Goal: Transaction & Acquisition: Book appointment/travel/reservation

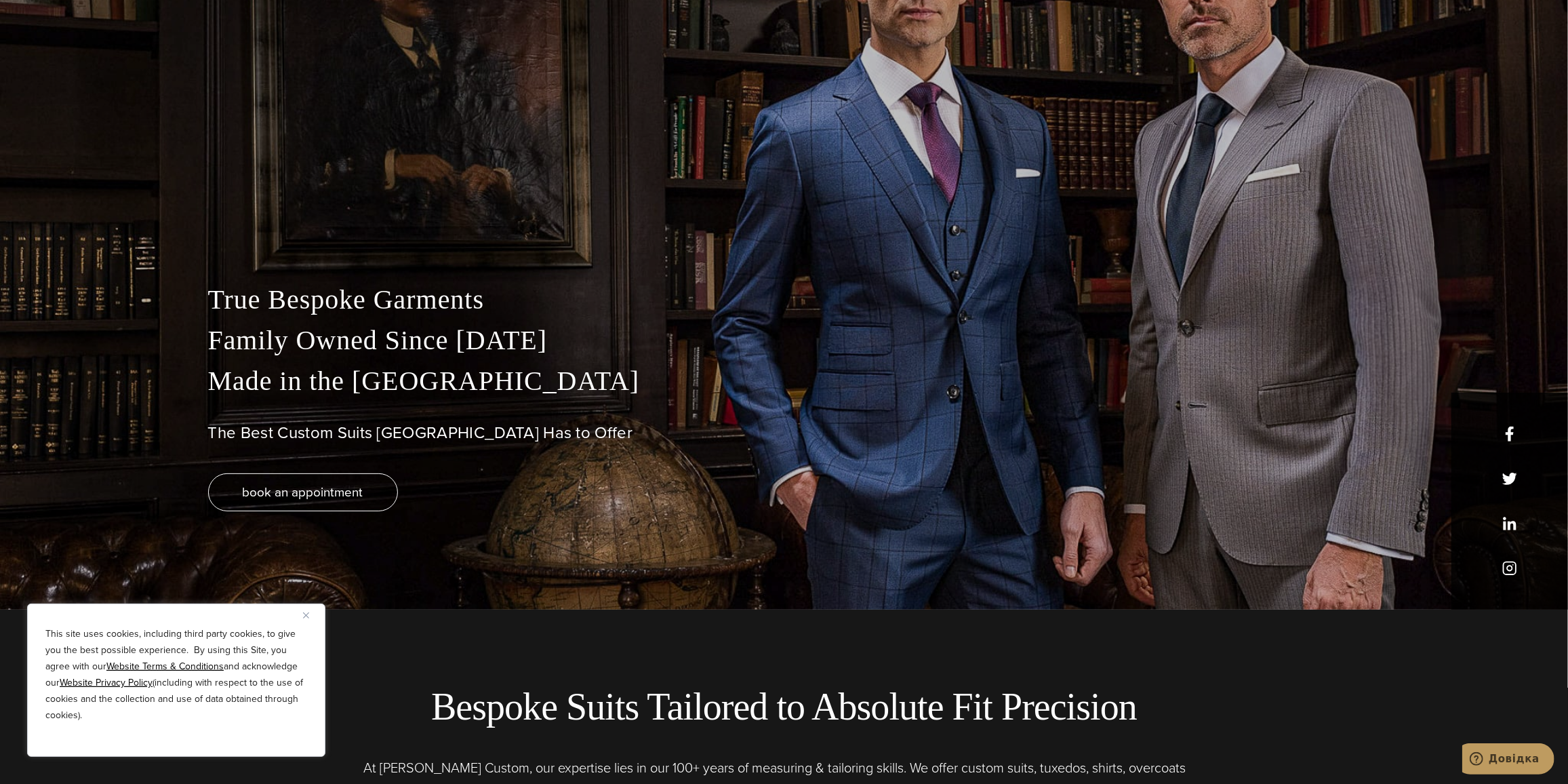
scroll to position [185, 0]
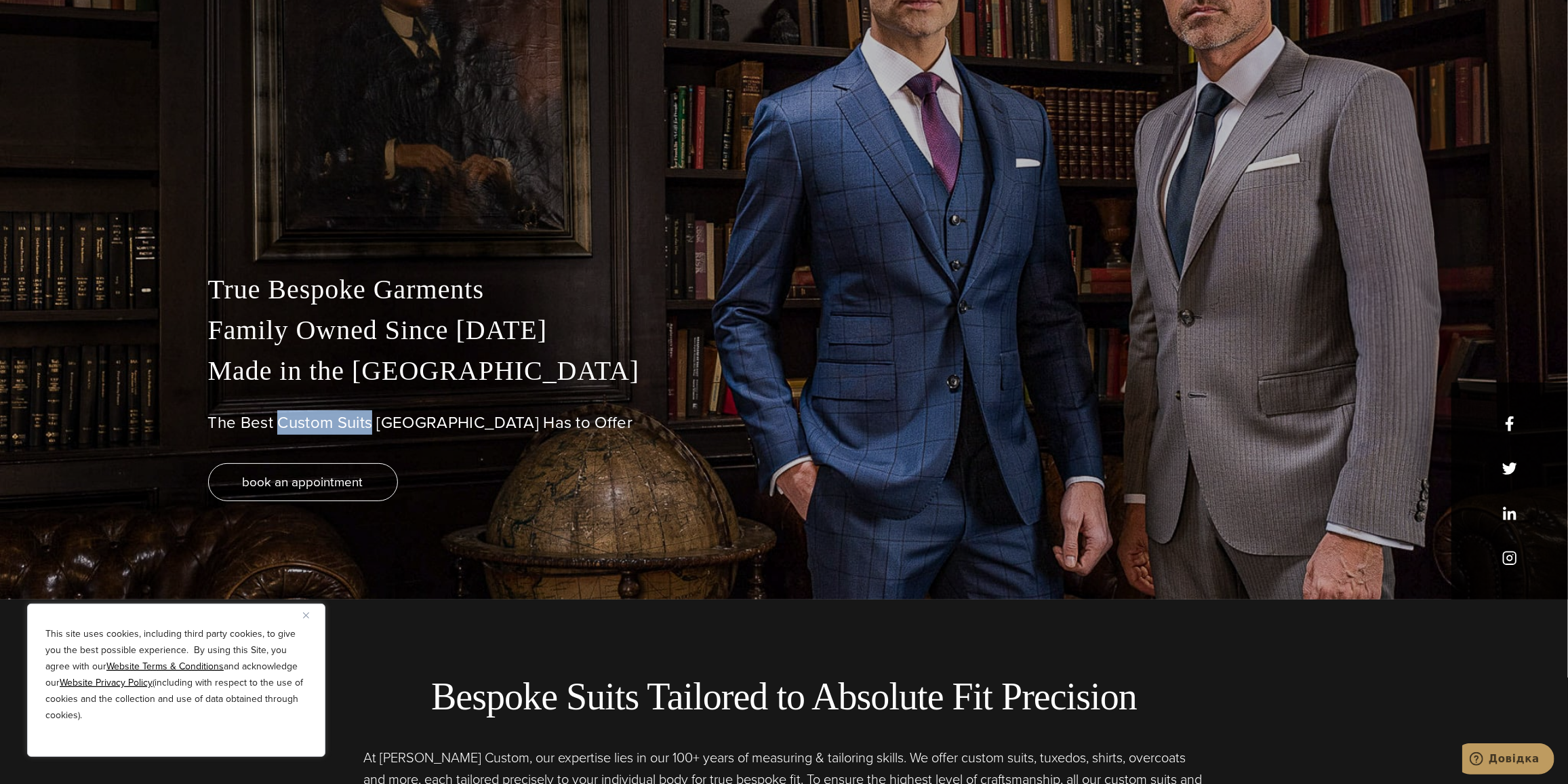
drag, startPoint x: 373, startPoint y: 424, endPoint x: 279, endPoint y: 433, distance: 94.4
click at [279, 432] on h1 "The Best Custom Suits [GEOGRAPHIC_DATA] Has to Offer" at bounding box center [784, 423] width 1152 height 20
copy h1 "Custom Suits"
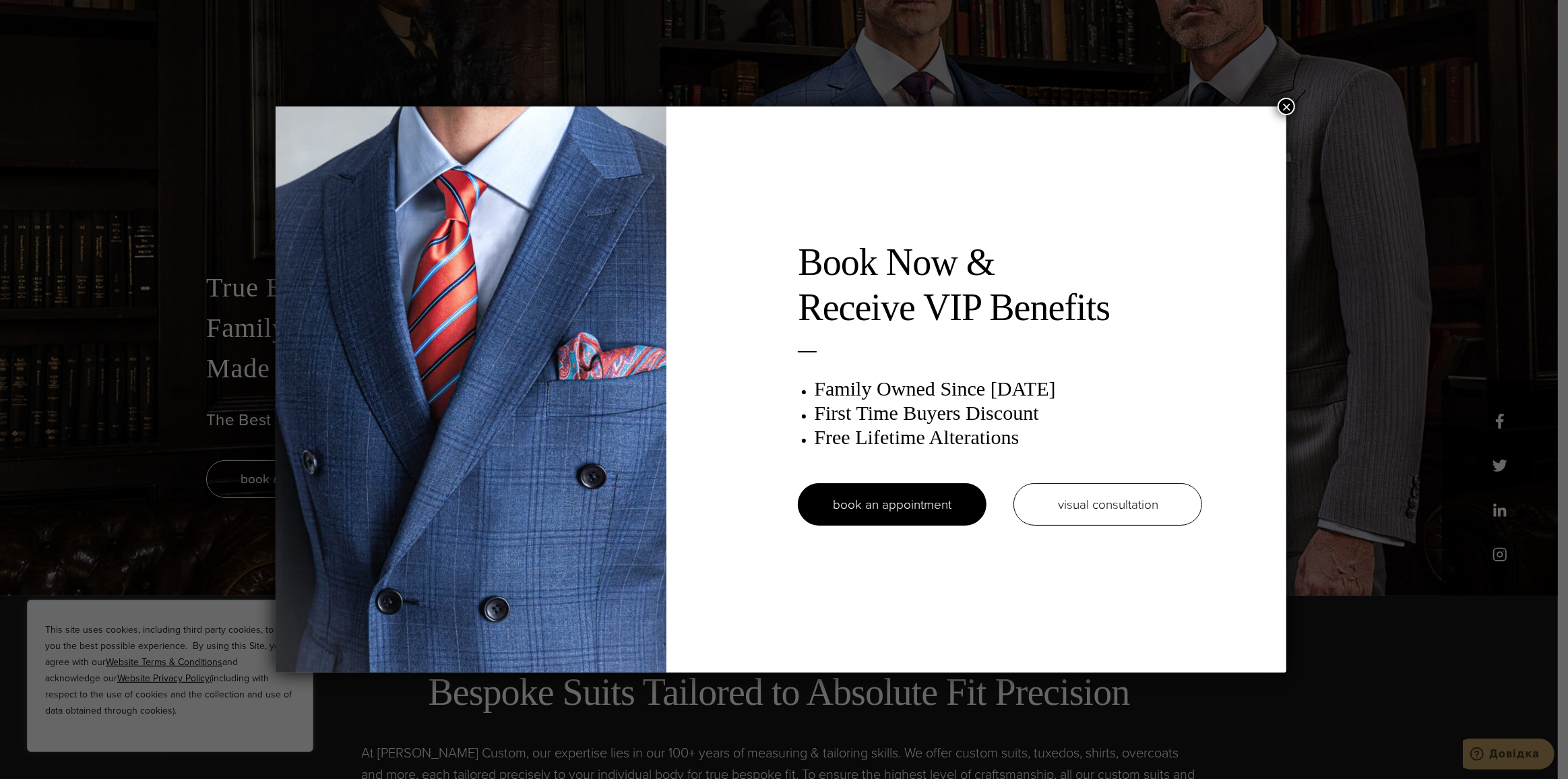
click at [1287, 104] on button "×" at bounding box center [1286, 106] width 17 height 17
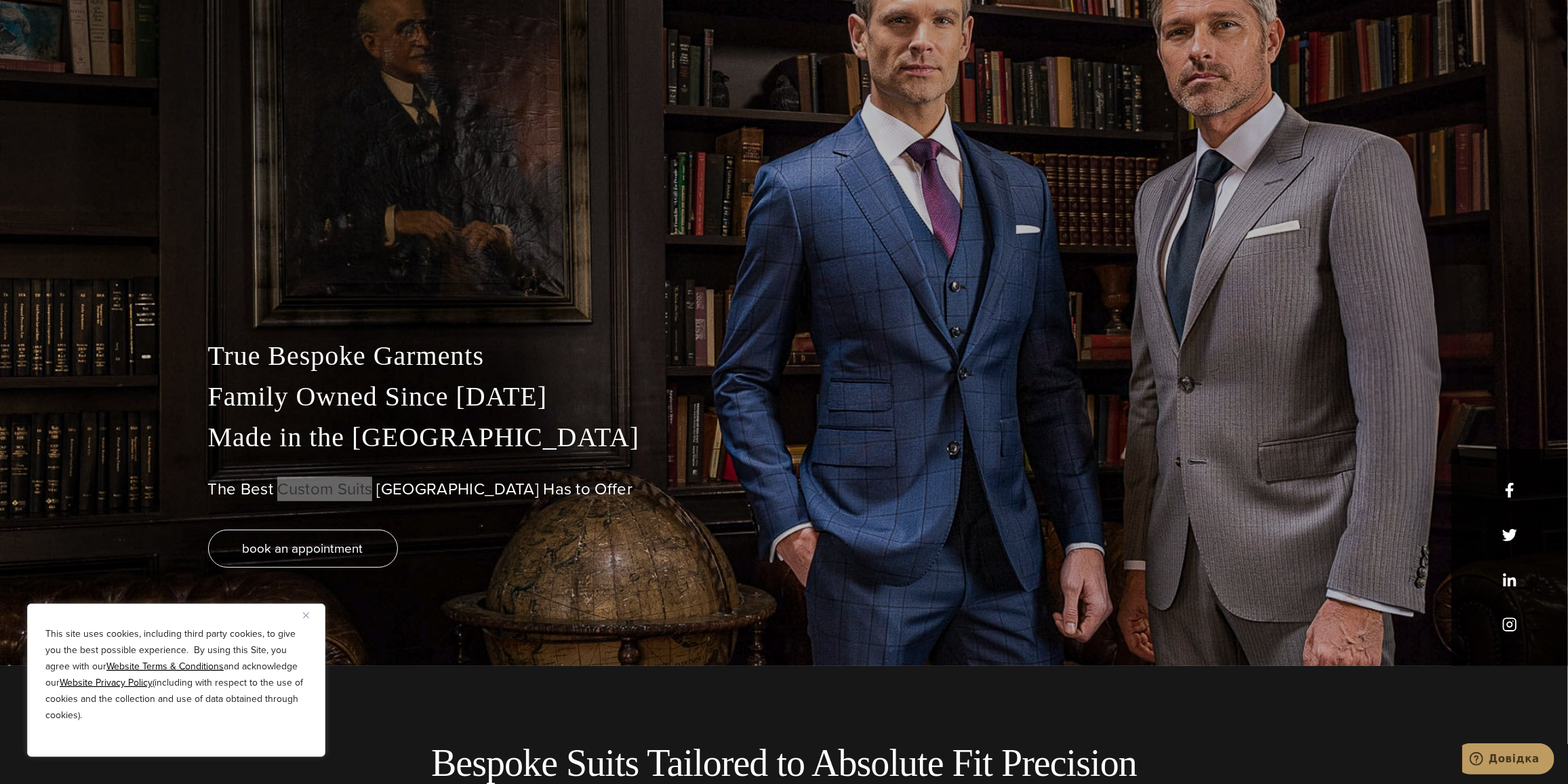
scroll to position [0, 0]
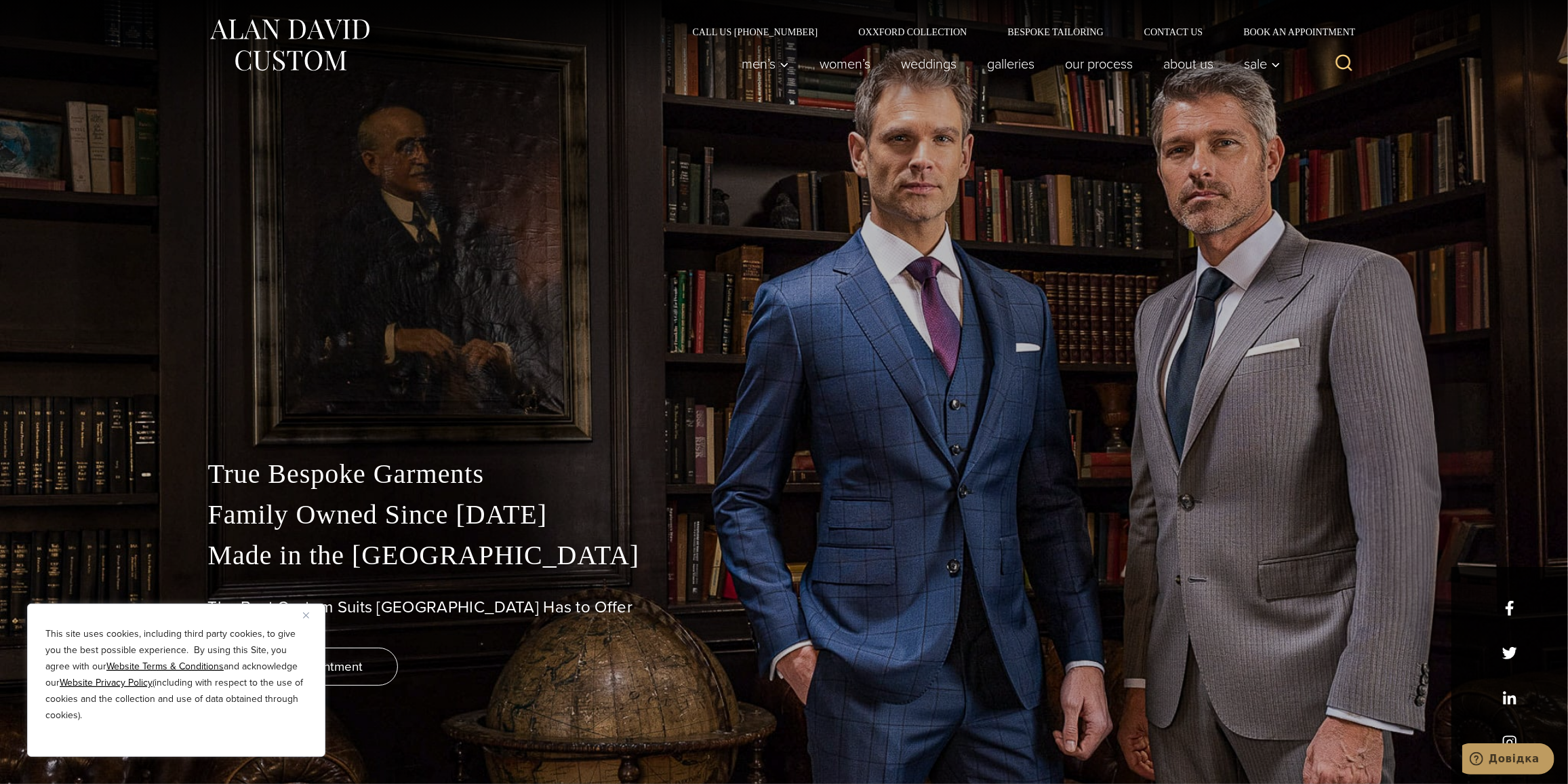
click at [829, 161] on div "True Bespoke Garments Family Owned Since 1913 Made in the United States The Bes…" at bounding box center [784, 392] width 1568 height 784
click at [890, 31] on link "Oxxford Collection" at bounding box center [913, 32] width 149 height 10
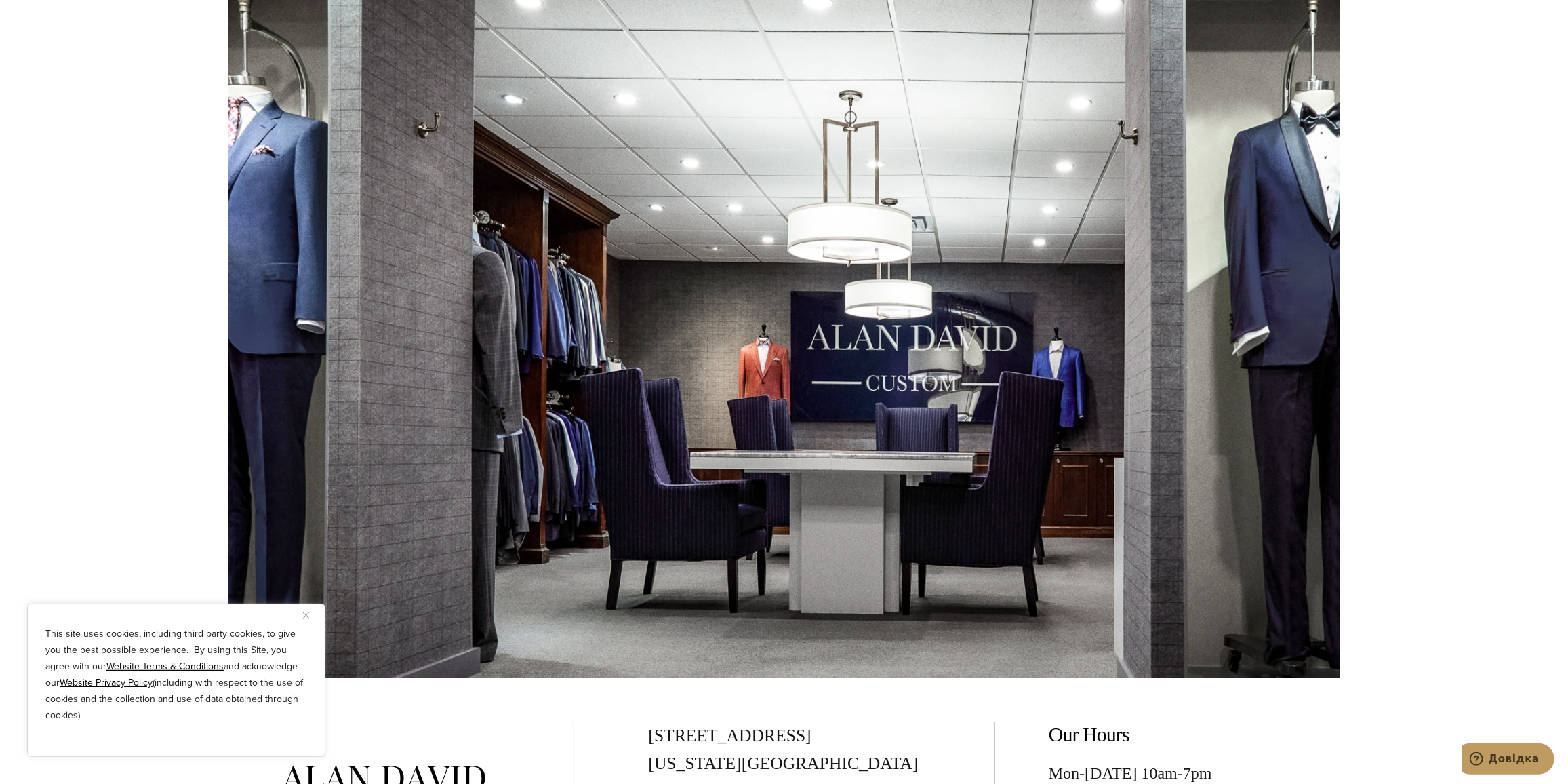
scroll to position [5673, 0]
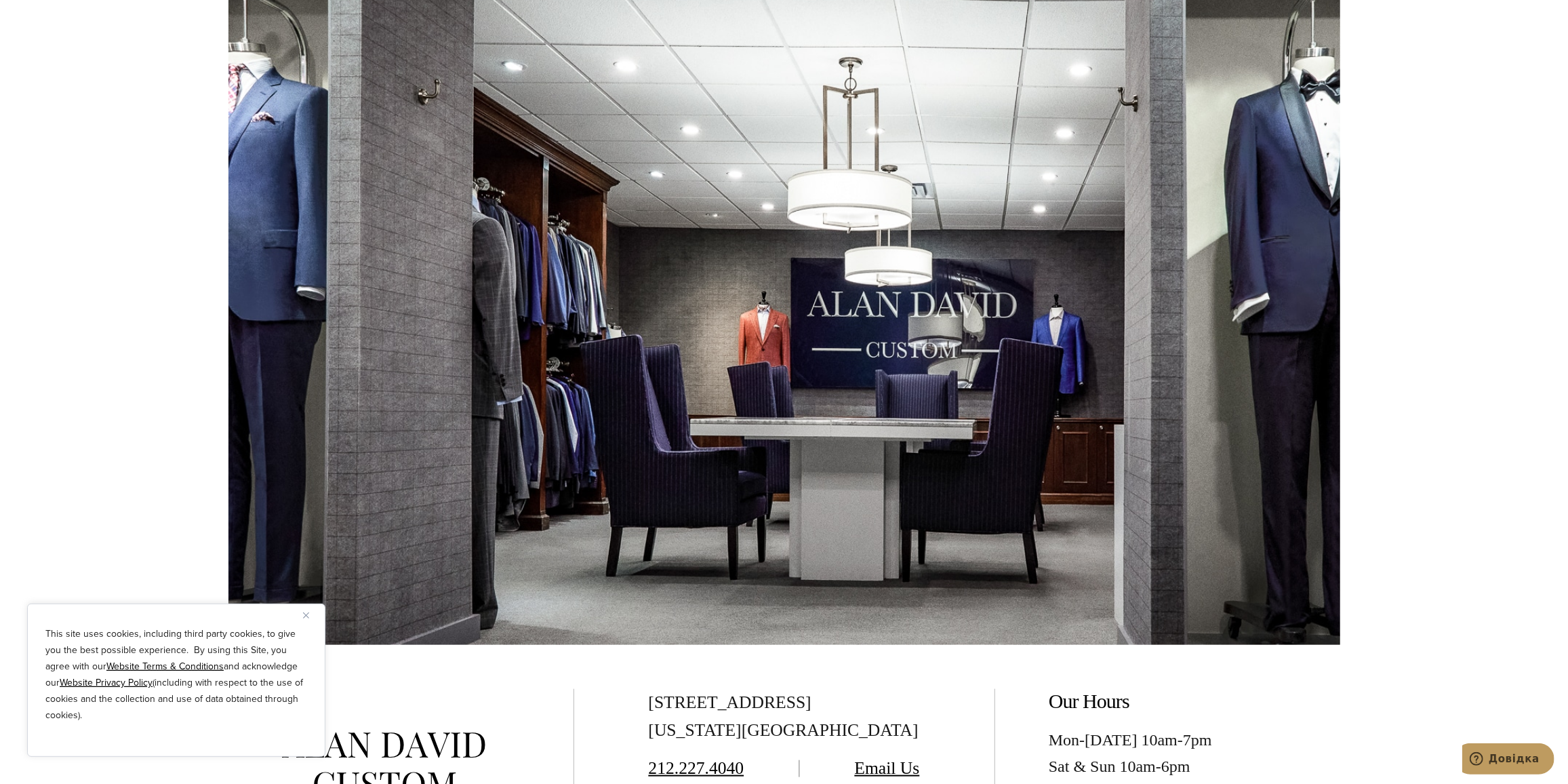
drag, startPoint x: 1061, startPoint y: 303, endPoint x: 733, endPoint y: 282, distance: 328.7
click at [762, 284] on div at bounding box center [784, 253] width 1112 height 784
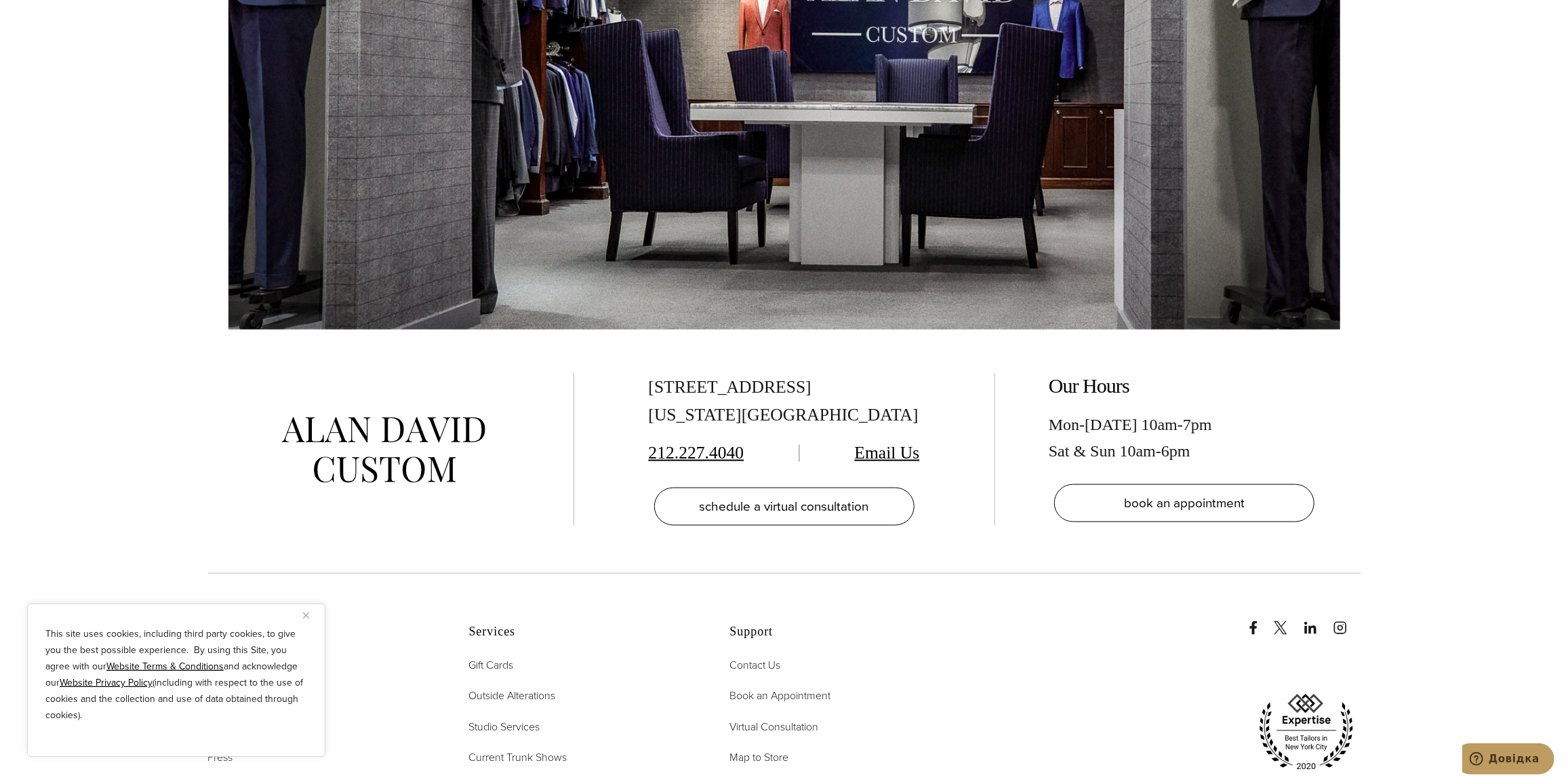
scroll to position [6042, 0]
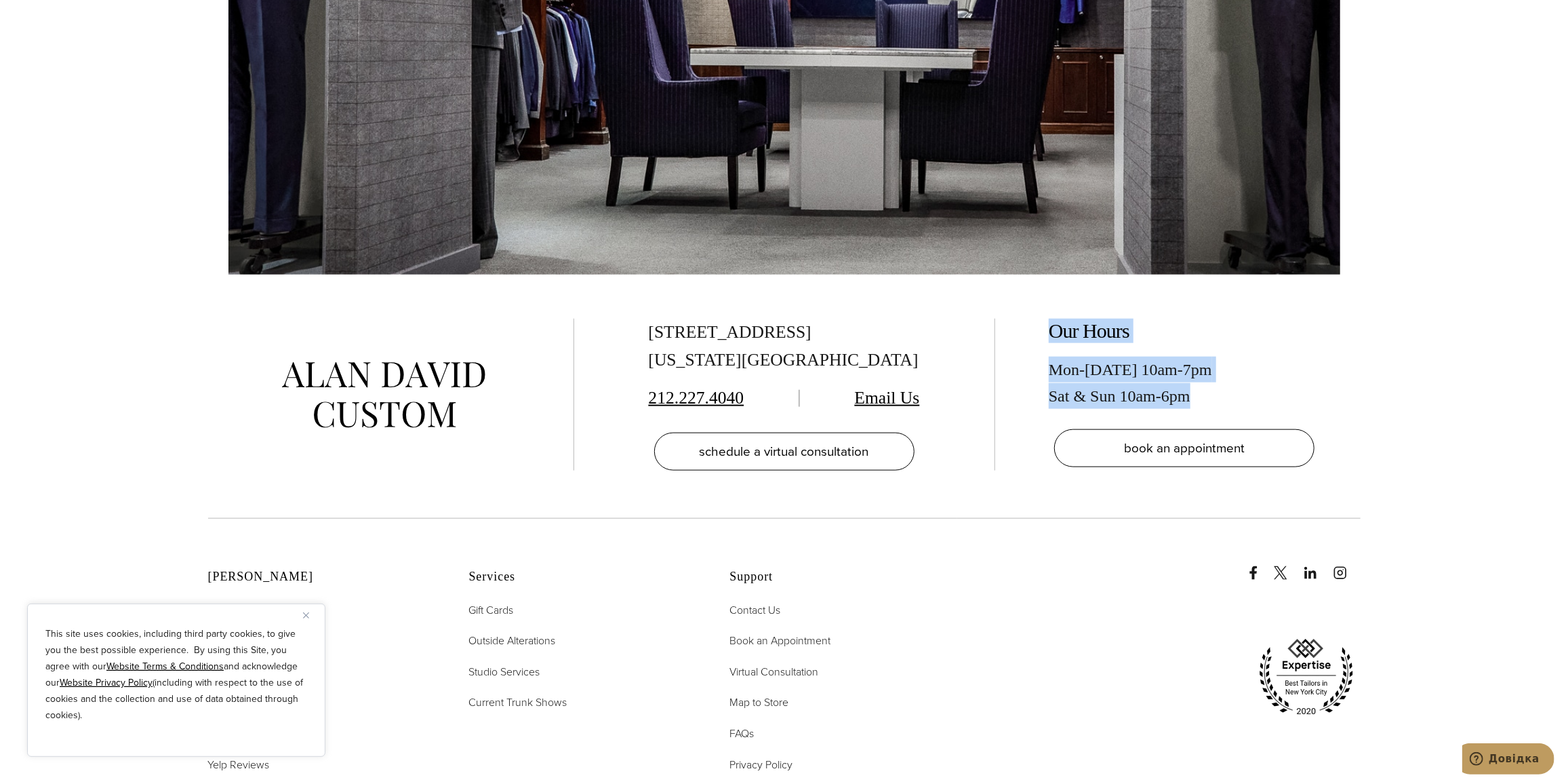
drag, startPoint x: 1044, startPoint y: 286, endPoint x: 1228, endPoint y: 343, distance: 192.6
click at [1228, 343] on div "Our Hours Mon-Friday 10am-7pm Sat & Sun 10am-6pm book an appointment" at bounding box center [1177, 395] width 366 height 152
click at [1229, 356] on div "Mon-Friday 10am-7pm Sat & Sun 10am-6pm" at bounding box center [1184, 382] width 271 height 52
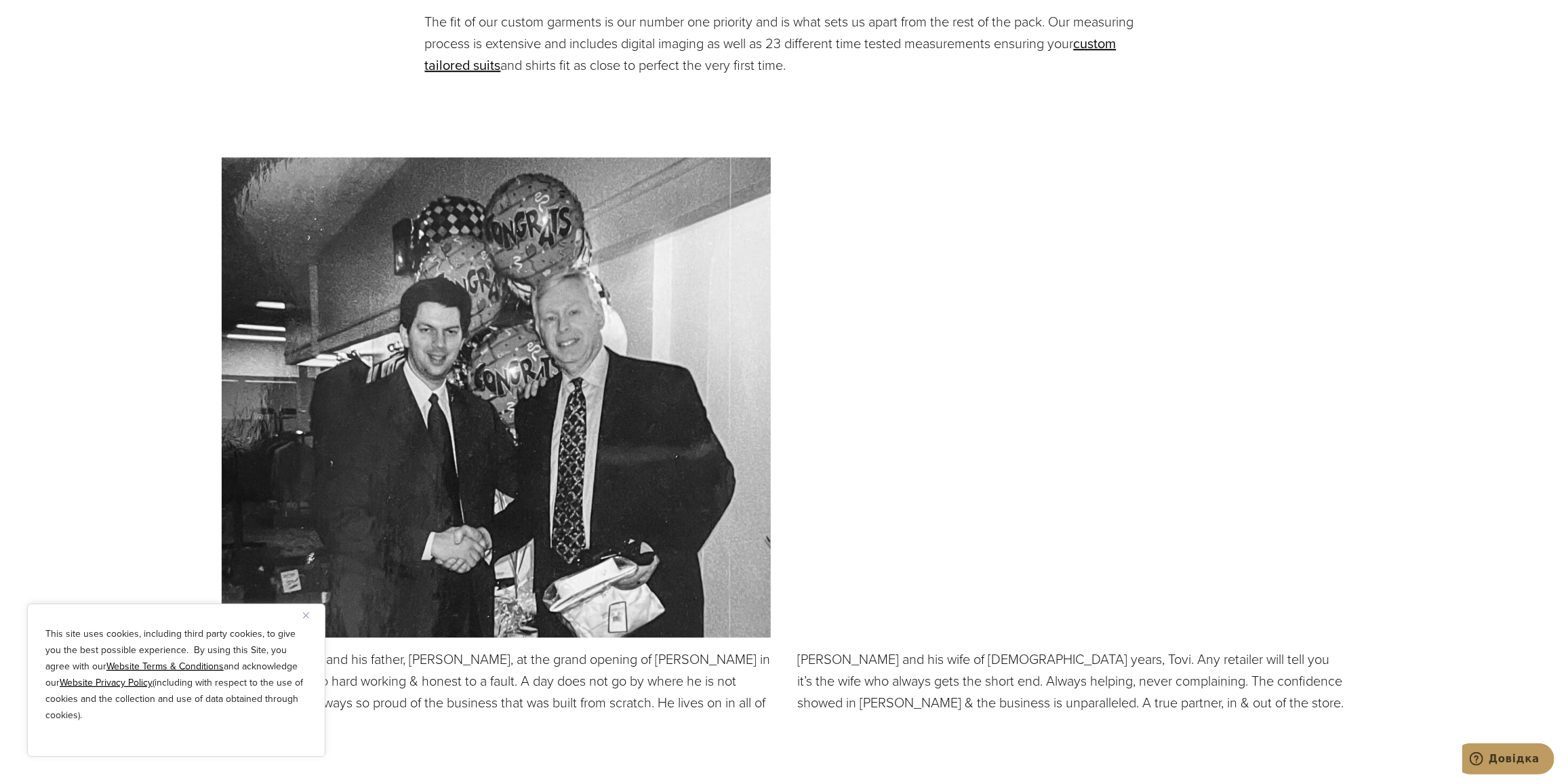
scroll to position [3576, 0]
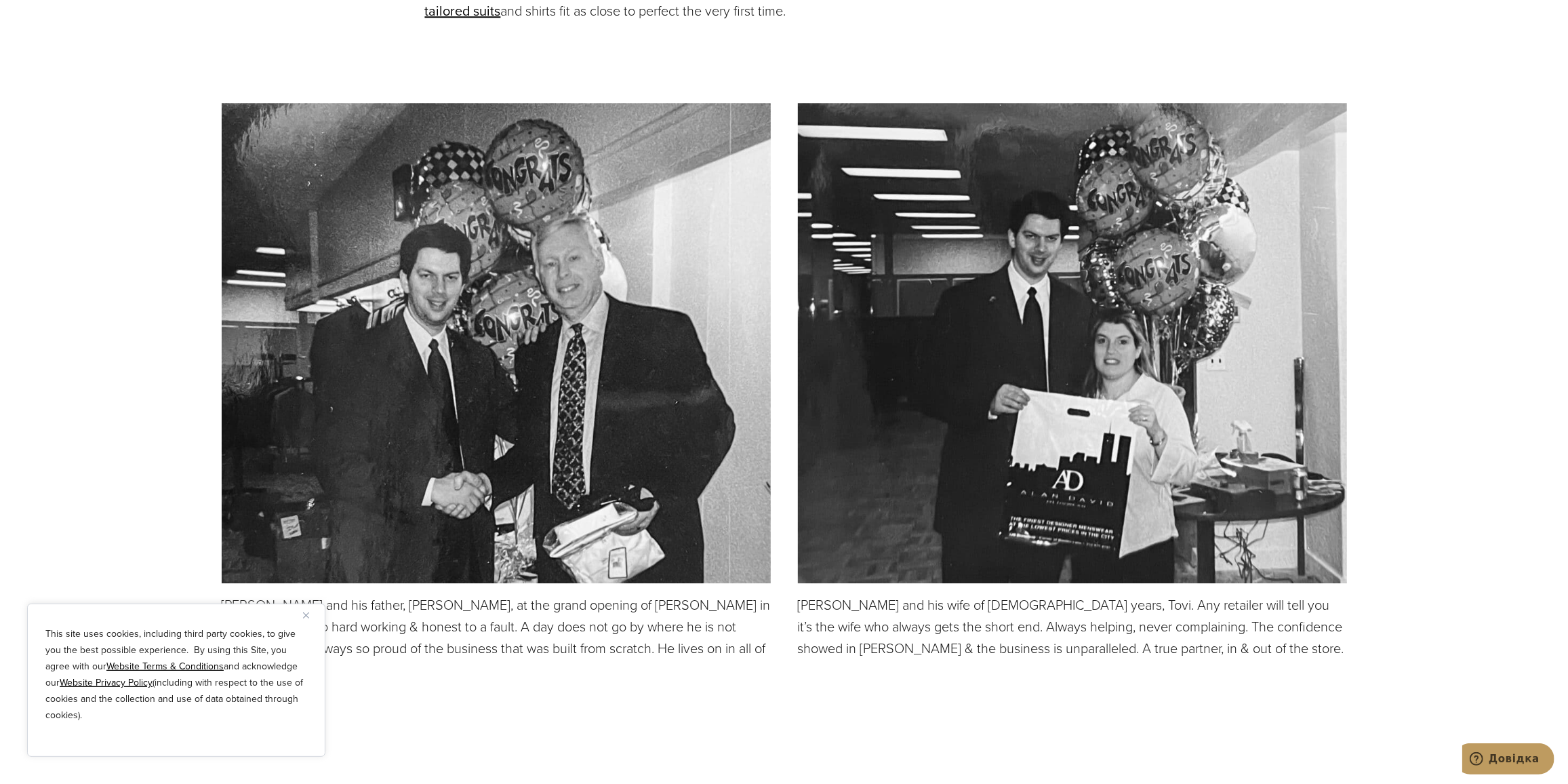
click at [306, 616] on img "Close" at bounding box center [306, 615] width 6 height 6
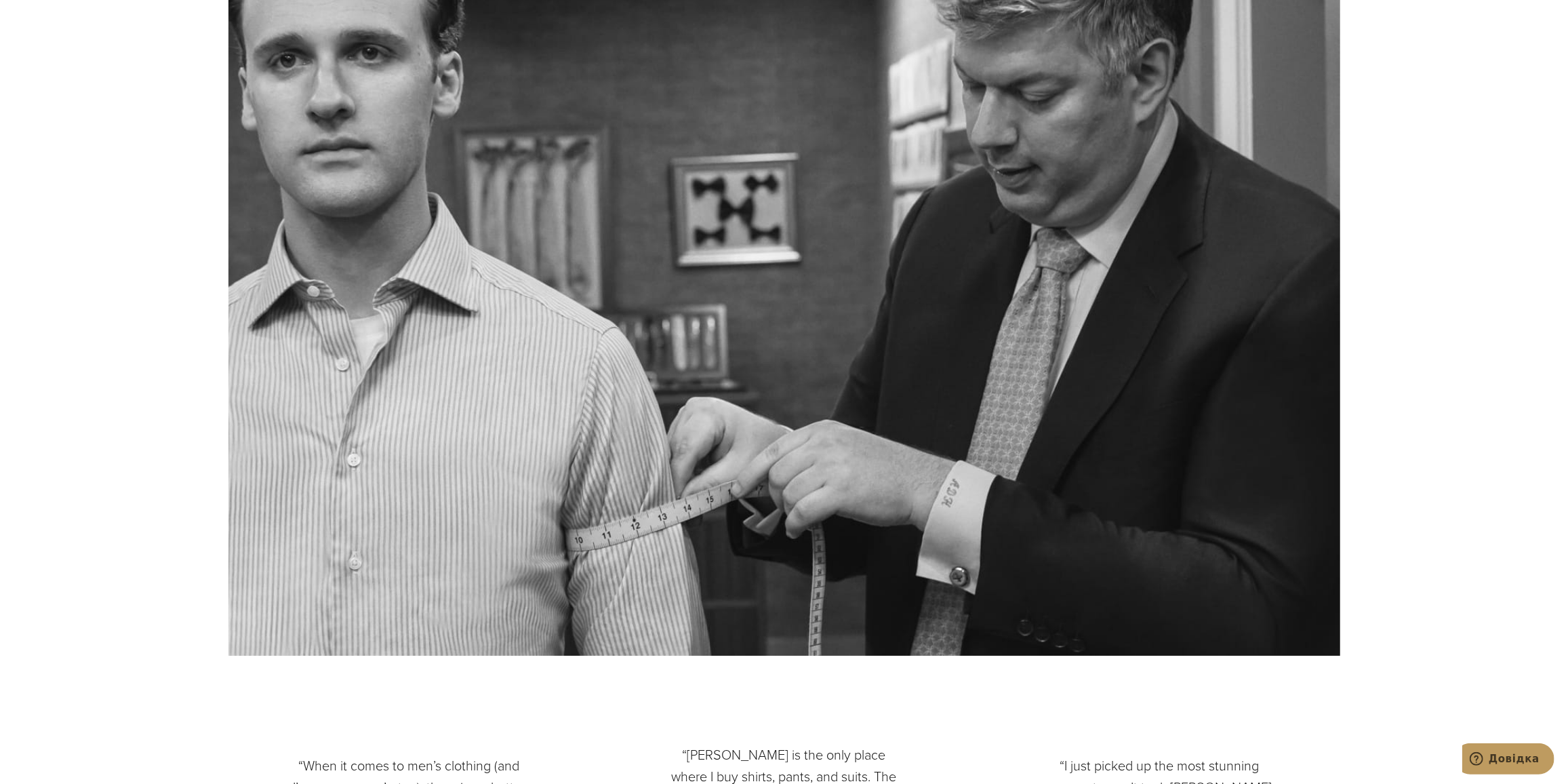
scroll to position [4439, 0]
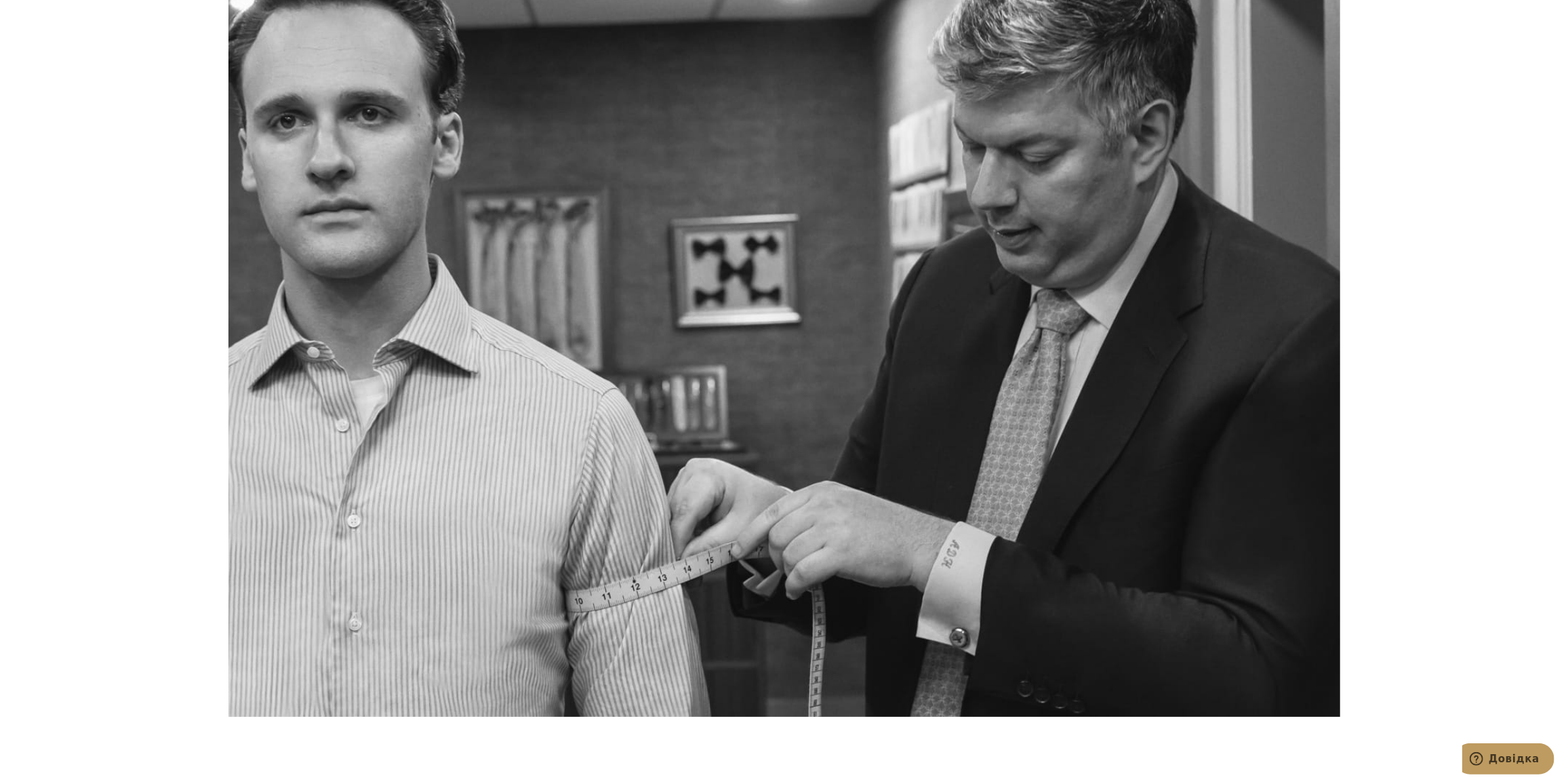
drag, startPoint x: 876, startPoint y: 444, endPoint x: 792, endPoint y: 432, distance: 84.9
drag, startPoint x: 792, startPoint y: 432, endPoint x: 1384, endPoint y: 438, distance: 592.0
click at [1391, 437] on section "Everyone Loves Having a Custom Suit" at bounding box center [784, 325] width 1568 height 784
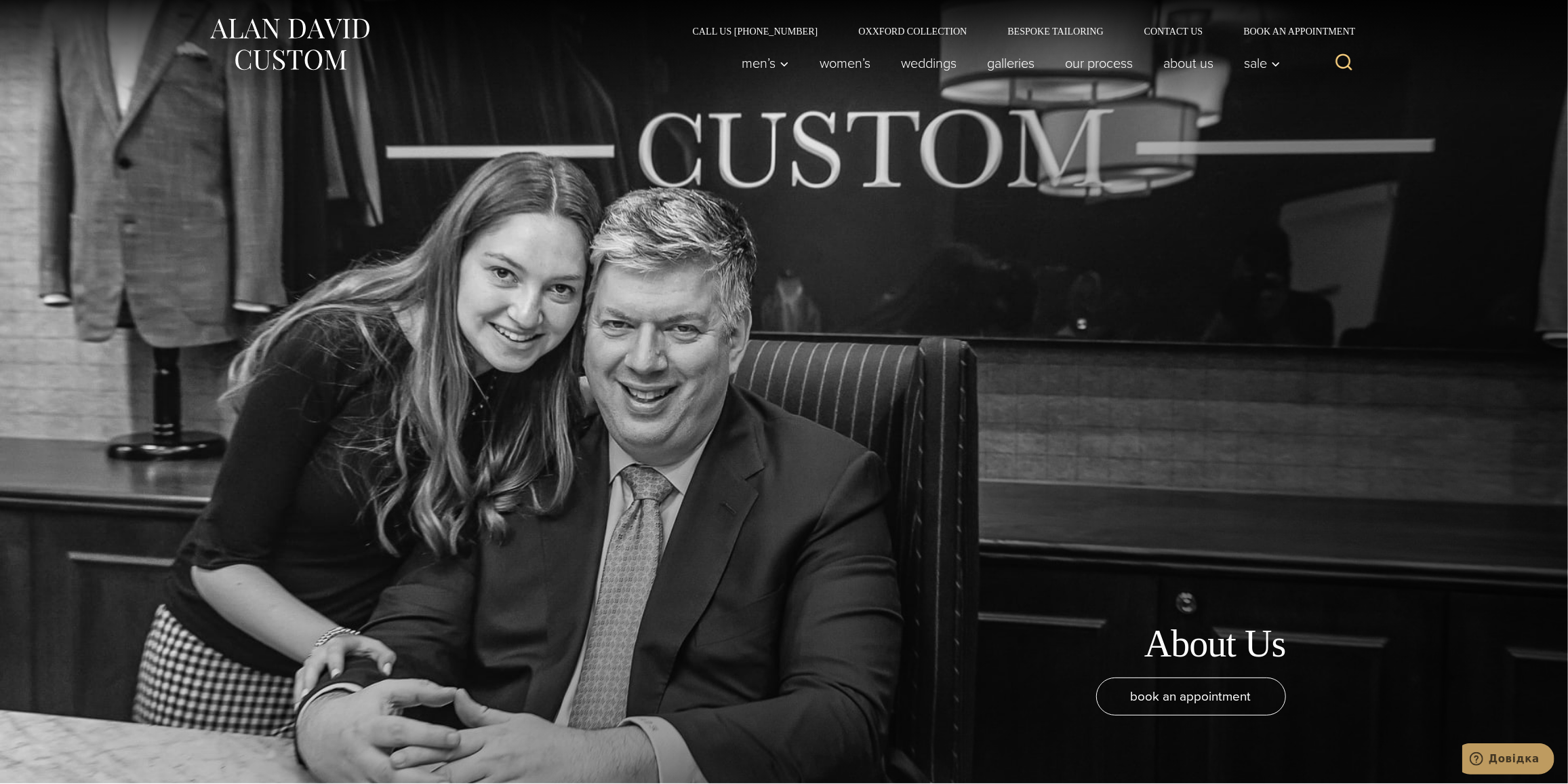
scroll to position [0, 0]
click at [907, 70] on link "weddings" at bounding box center [928, 63] width 86 height 27
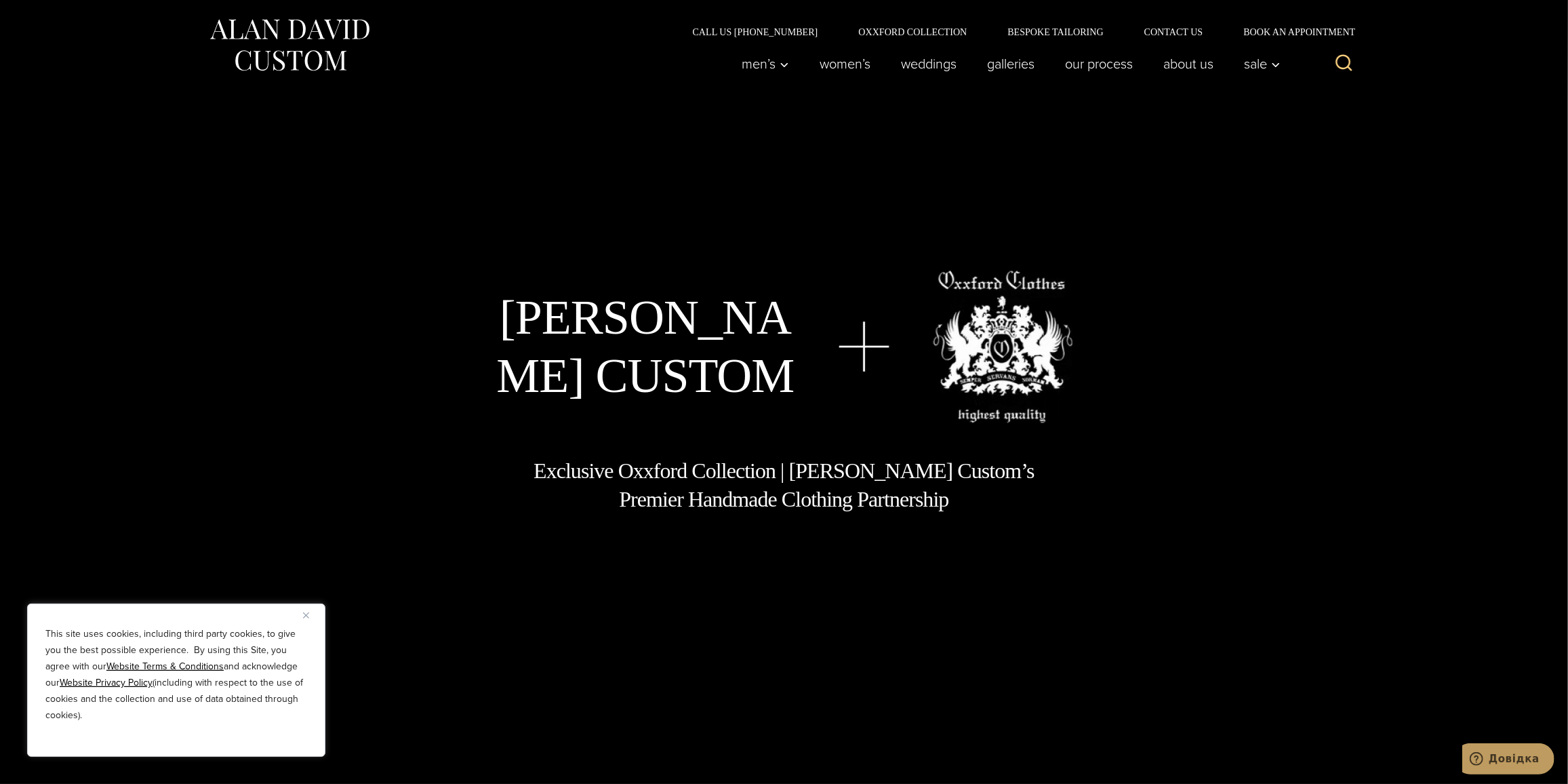
click at [332, 41] on img at bounding box center [290, 45] width 163 height 60
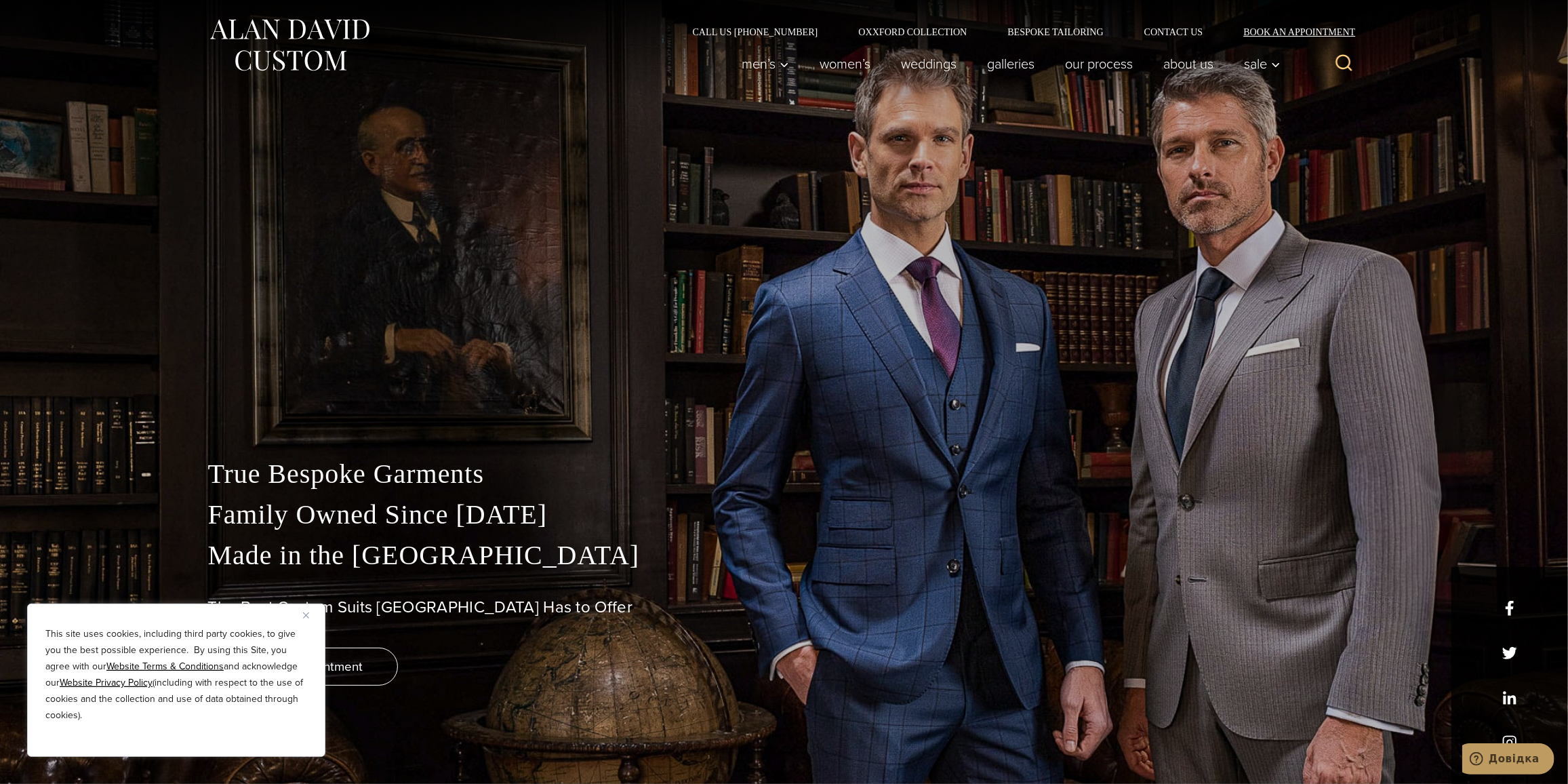
click at [1282, 34] on link "Book an Appointment" at bounding box center [1291, 32] width 137 height 10
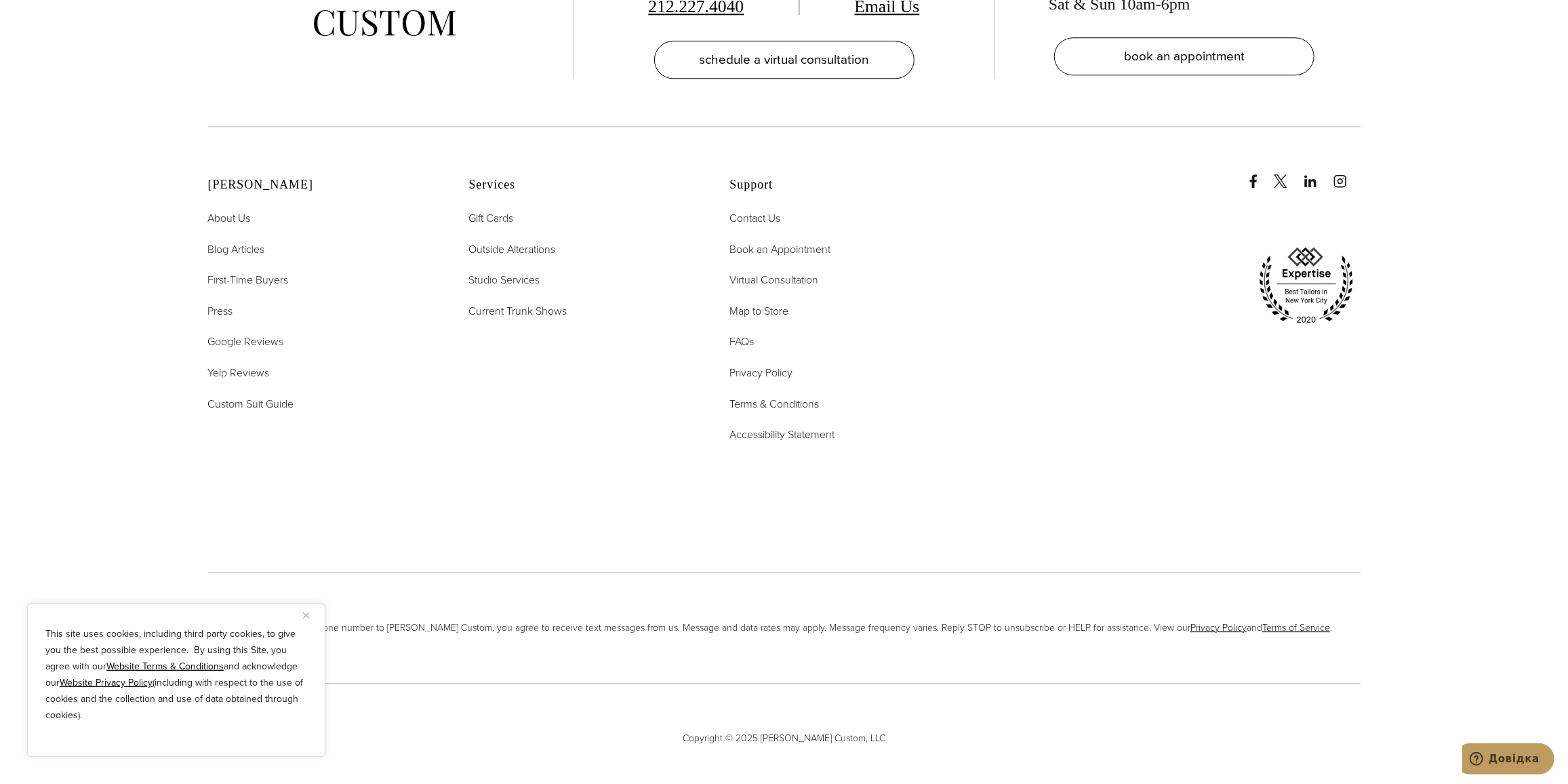
scroll to position [3362, 0]
click at [1504, 752] on span "Довідка" at bounding box center [1513, 758] width 51 height 12
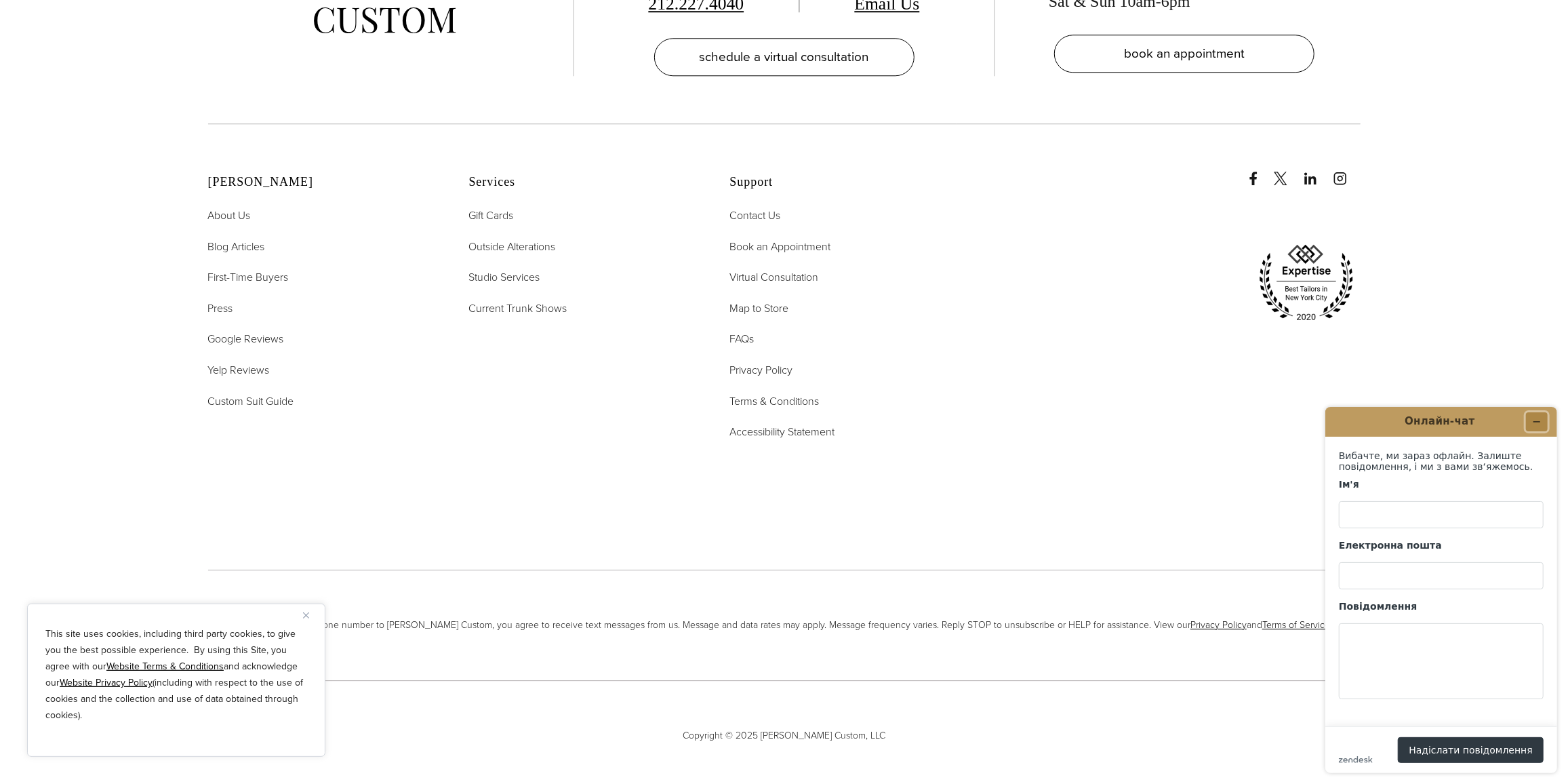
click at [1542, 419] on button "Згорнути віджет" at bounding box center [1536, 421] width 21 height 19
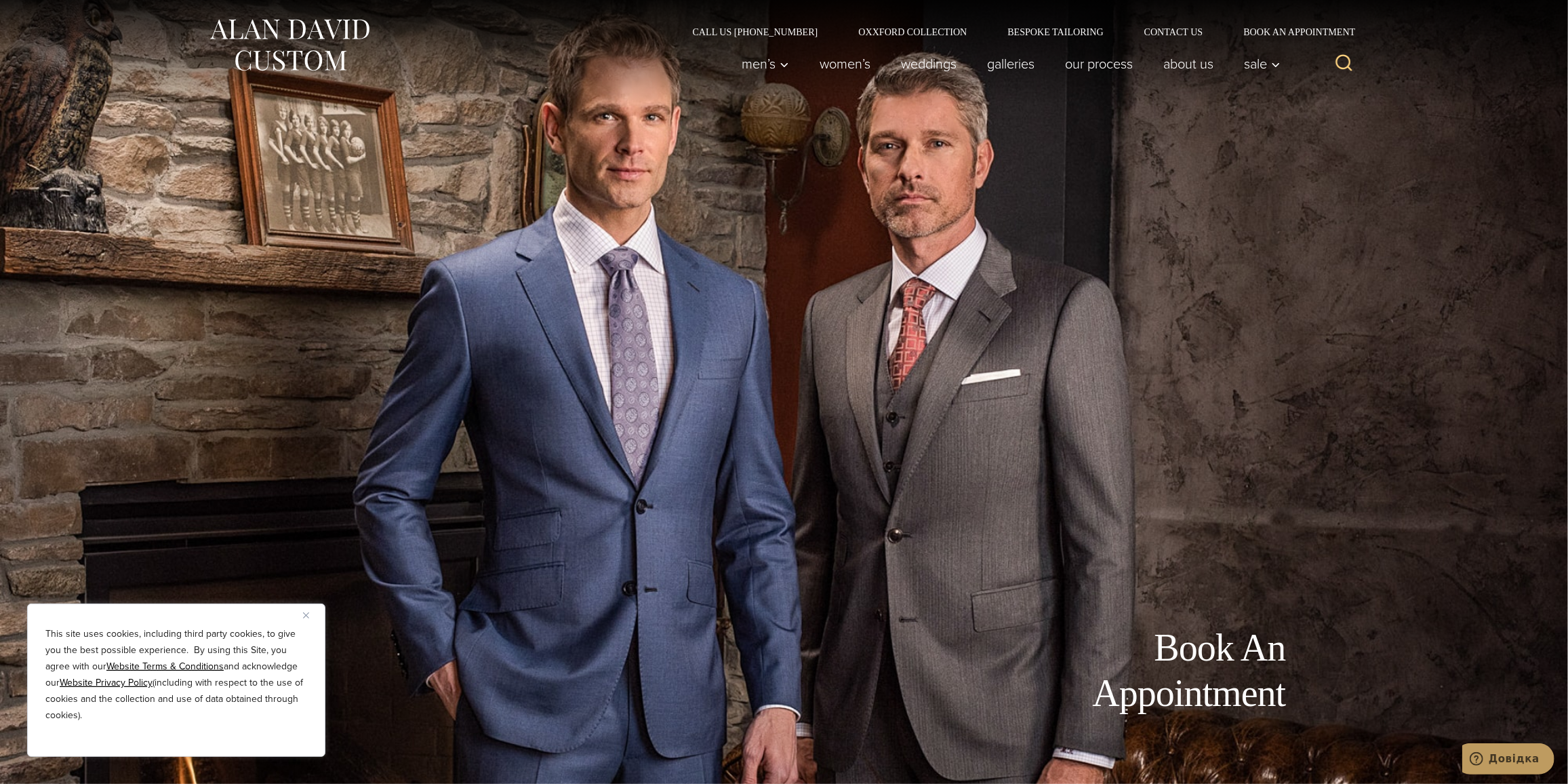
click at [305, 24] on img at bounding box center [290, 45] width 163 height 60
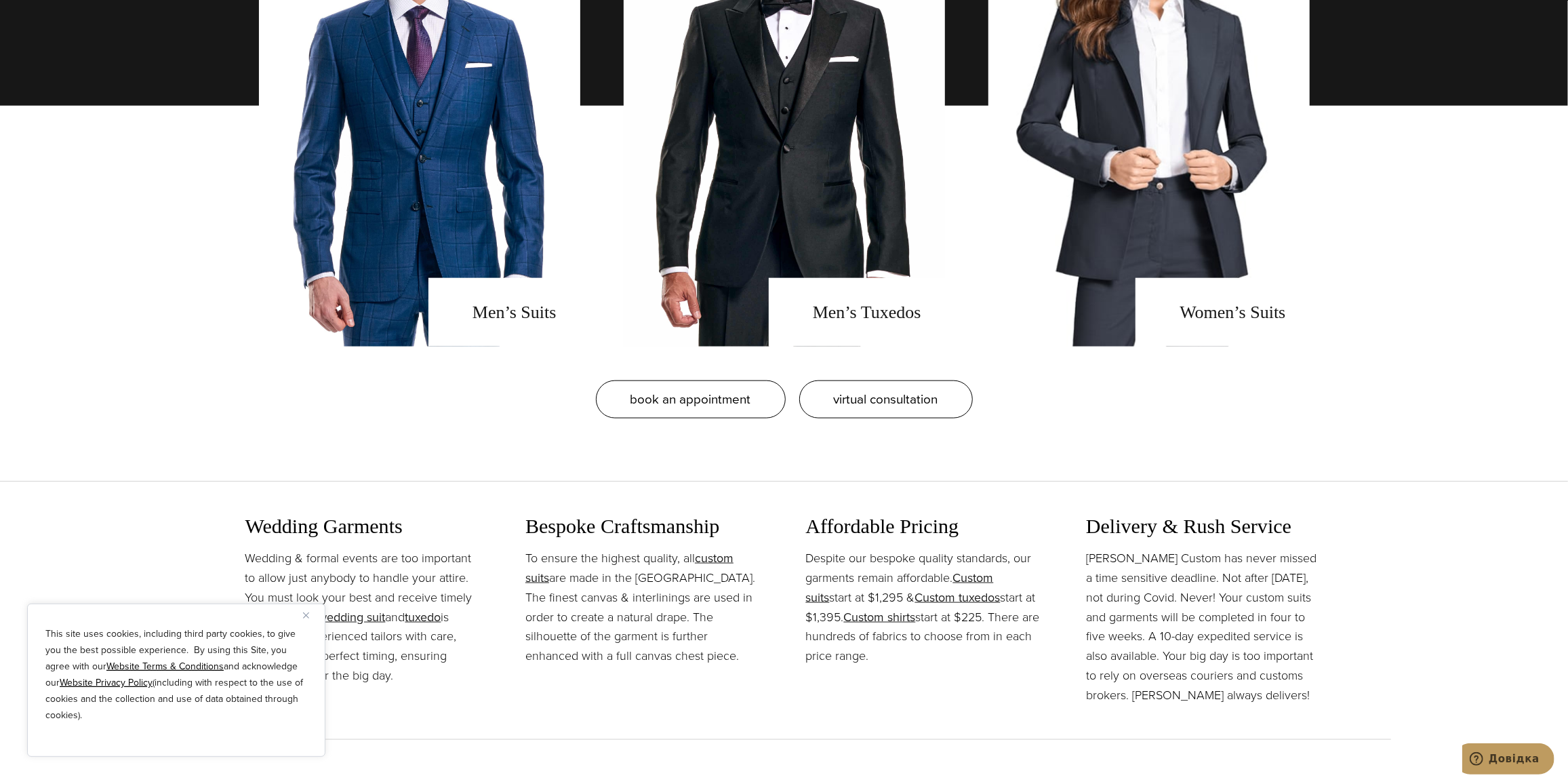
scroll to position [1479, 0]
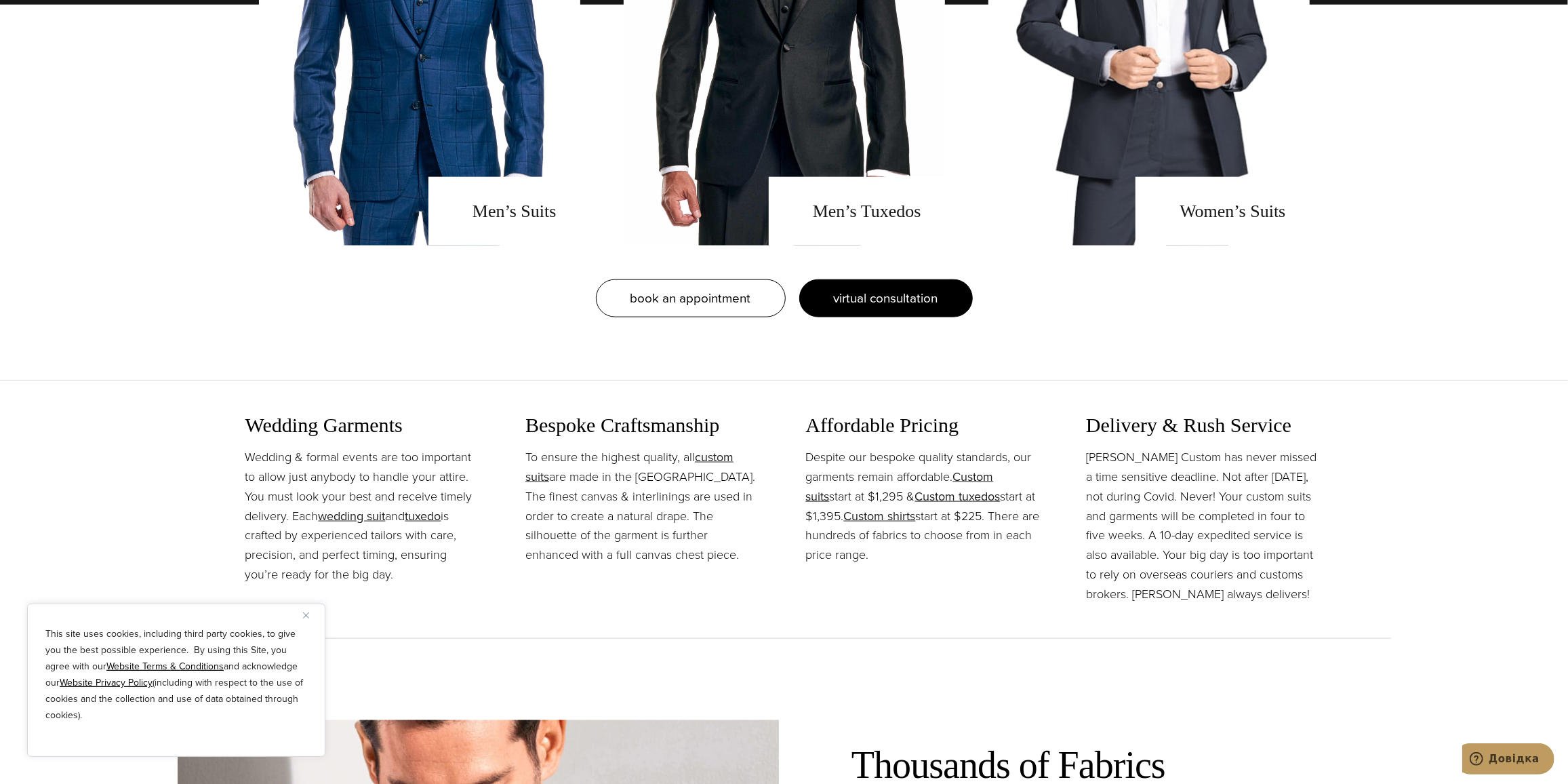
click at [892, 300] on span "virtual consultation" at bounding box center [886, 298] width 104 height 20
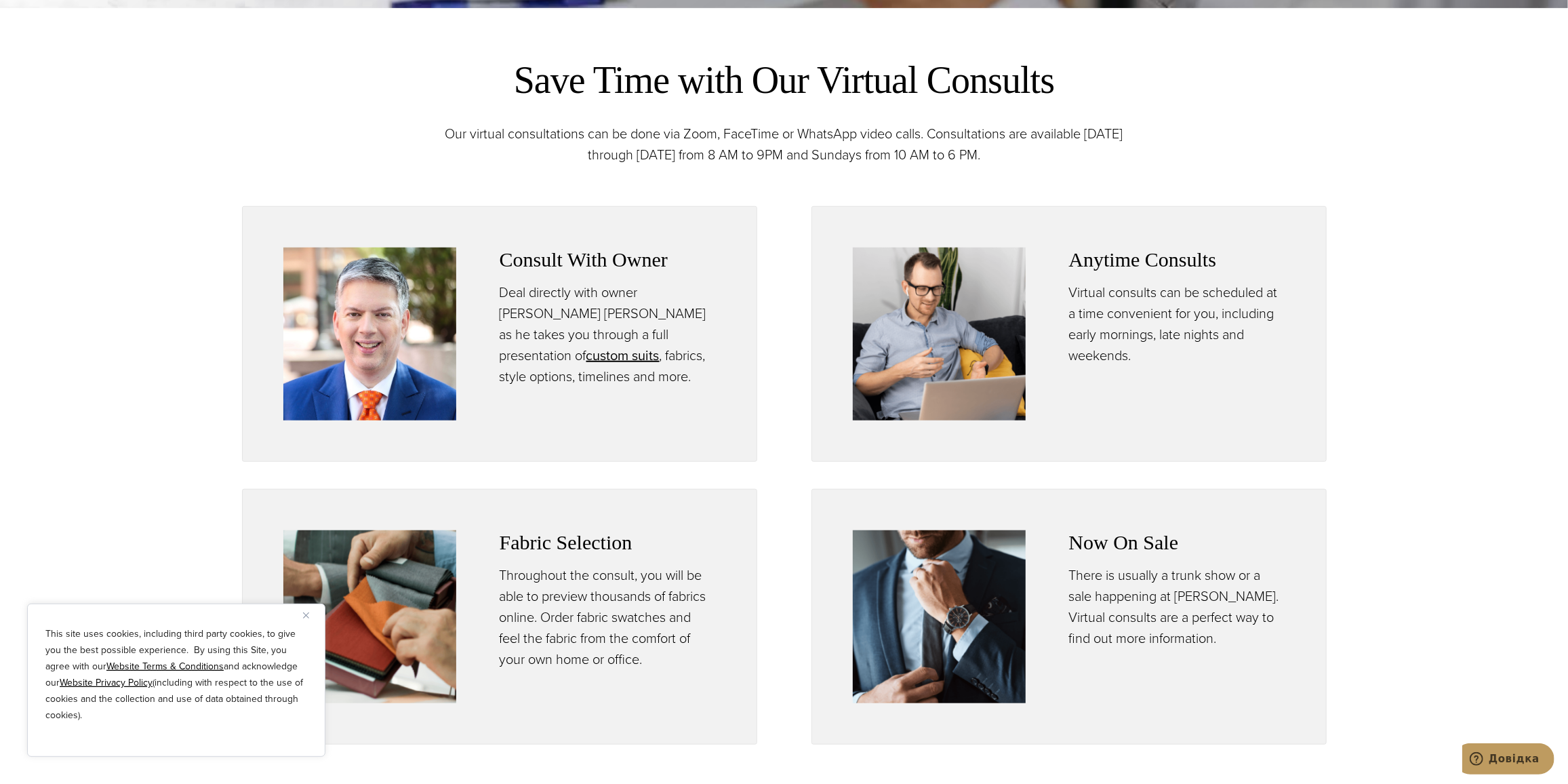
scroll to position [801, 0]
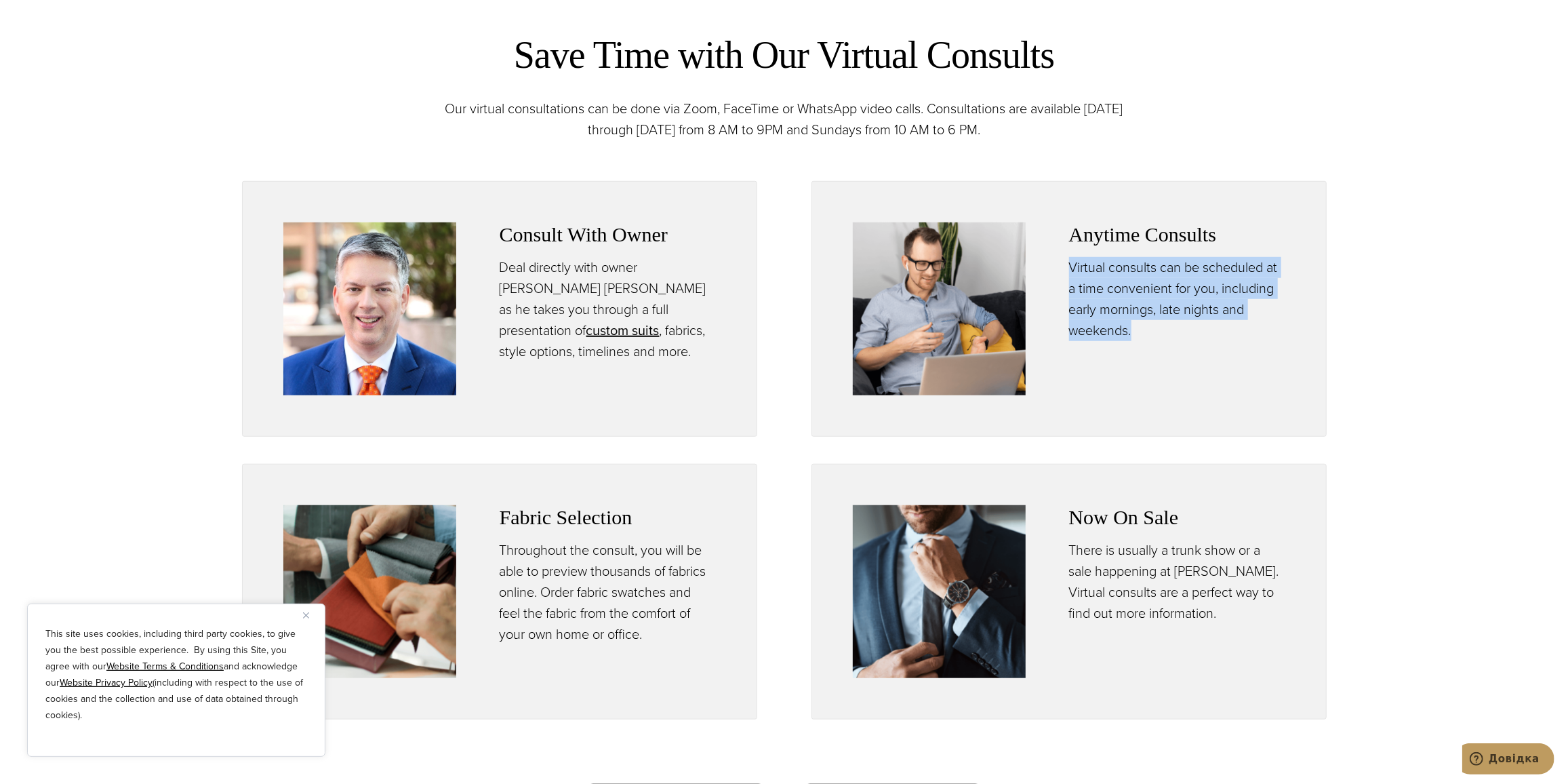
drag, startPoint x: 1055, startPoint y: 265, endPoint x: 1221, endPoint y: 347, distance: 185.1
click at [1221, 347] on div "Anytime Consults Virtual consults can be scheduled at a time convenient for you…" at bounding box center [1069, 309] width 432 height 173
click at [1221, 347] on div "Anytime Consults Virtual consults can be scheduled at a time convenient for you…" at bounding box center [1177, 309] width 216 height 173
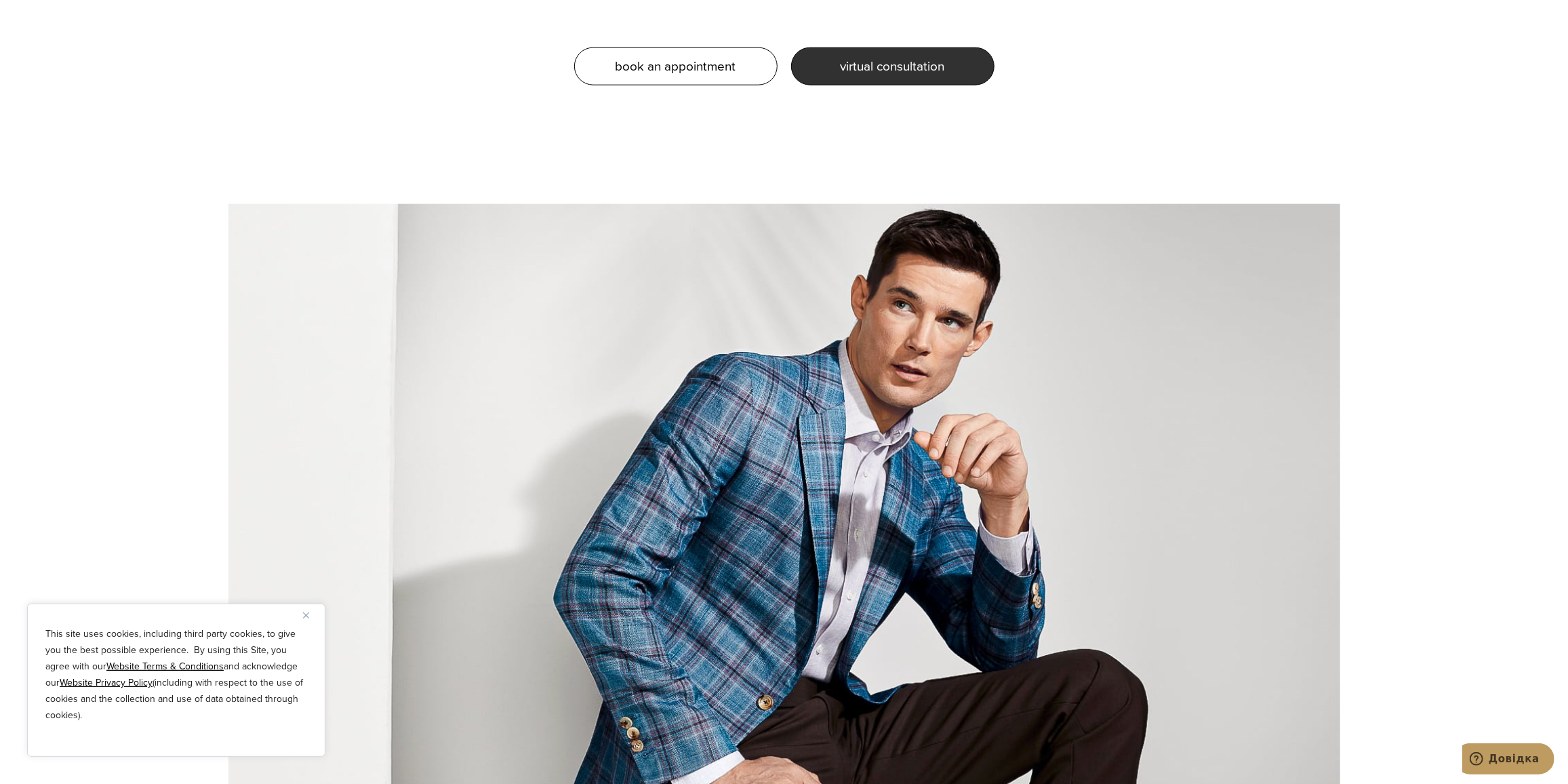
scroll to position [1788, 0]
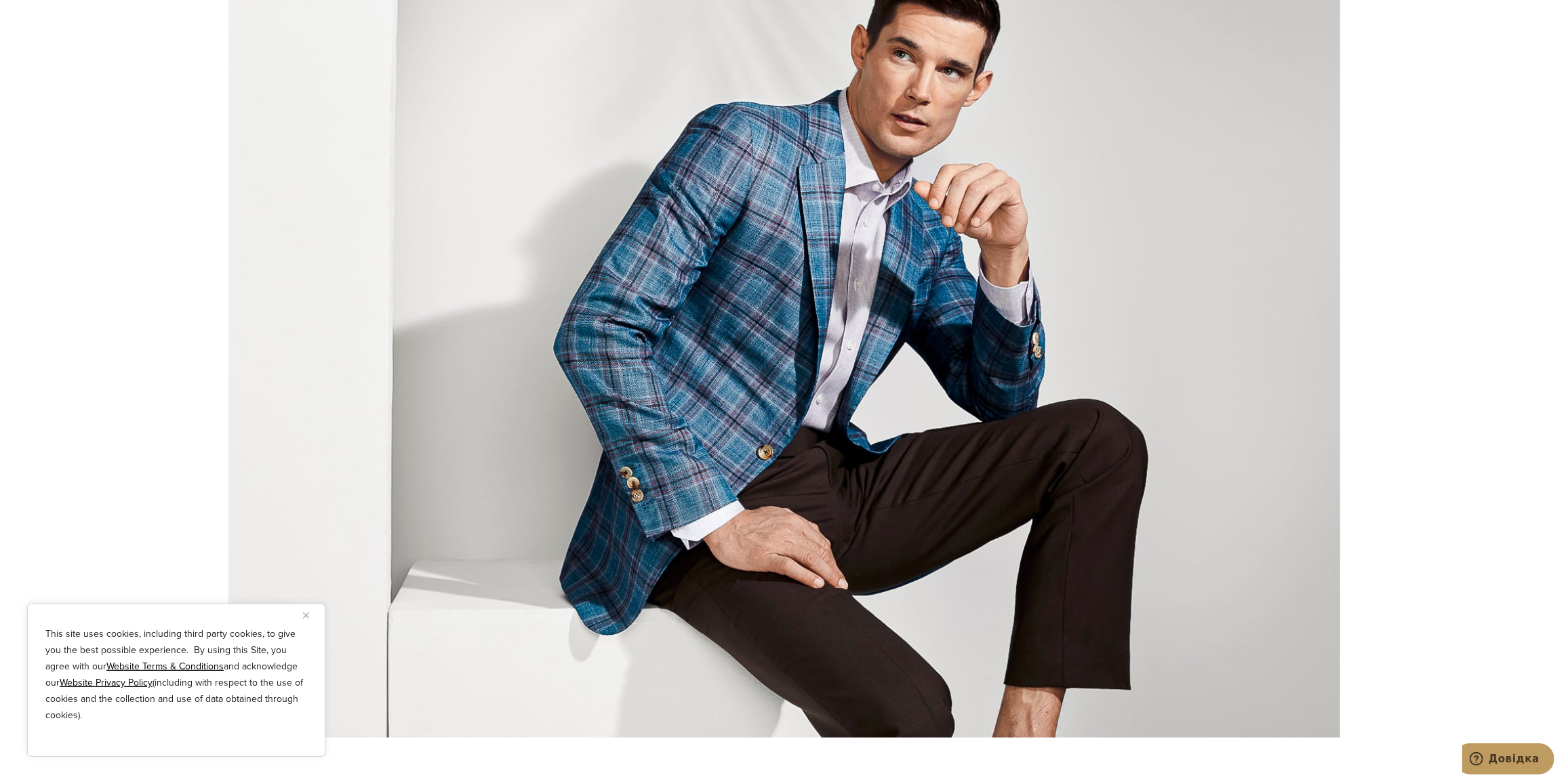
click at [302, 240] on div at bounding box center [784, 346] width 1112 height 784
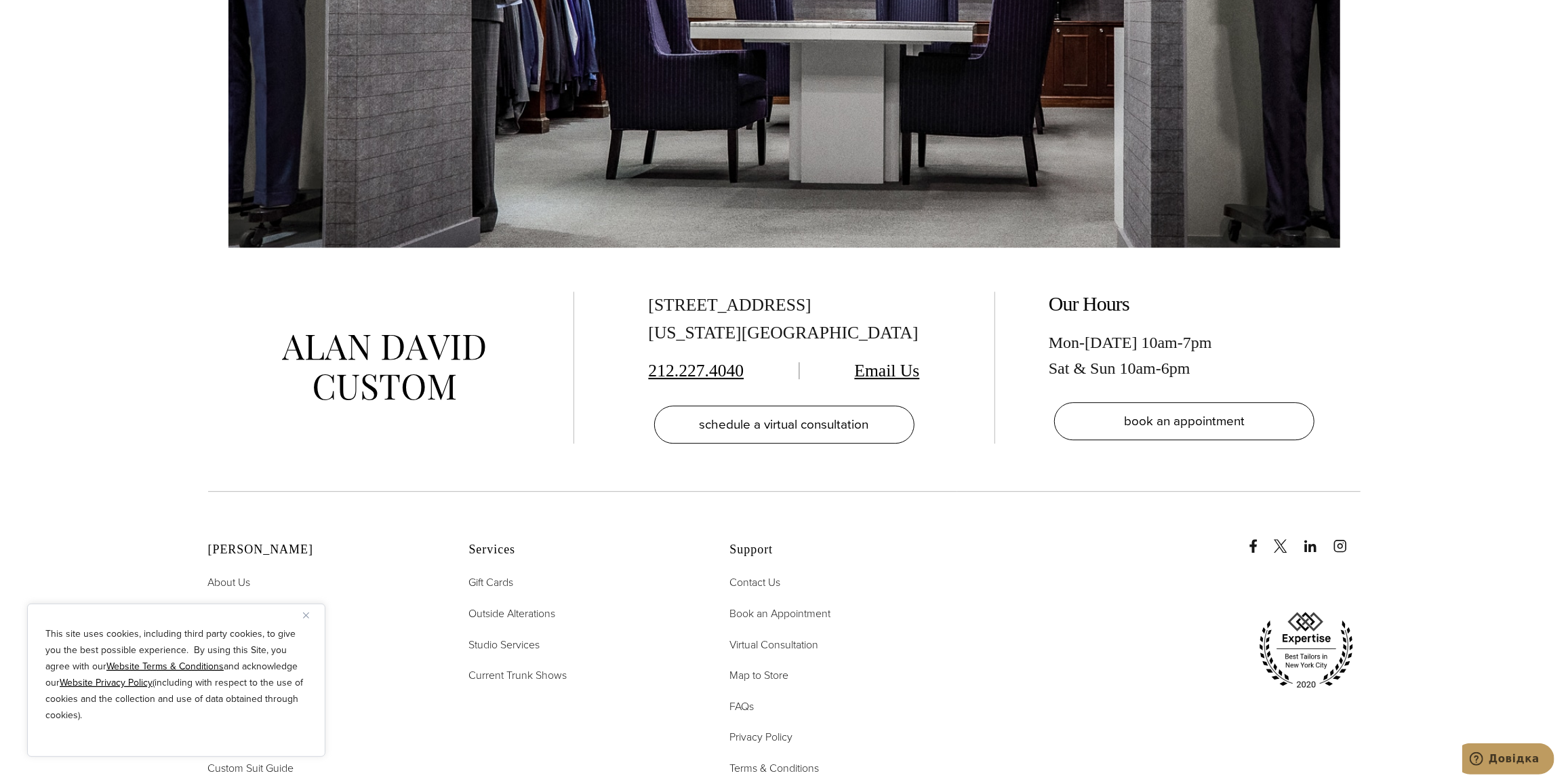
scroll to position [3452, 0]
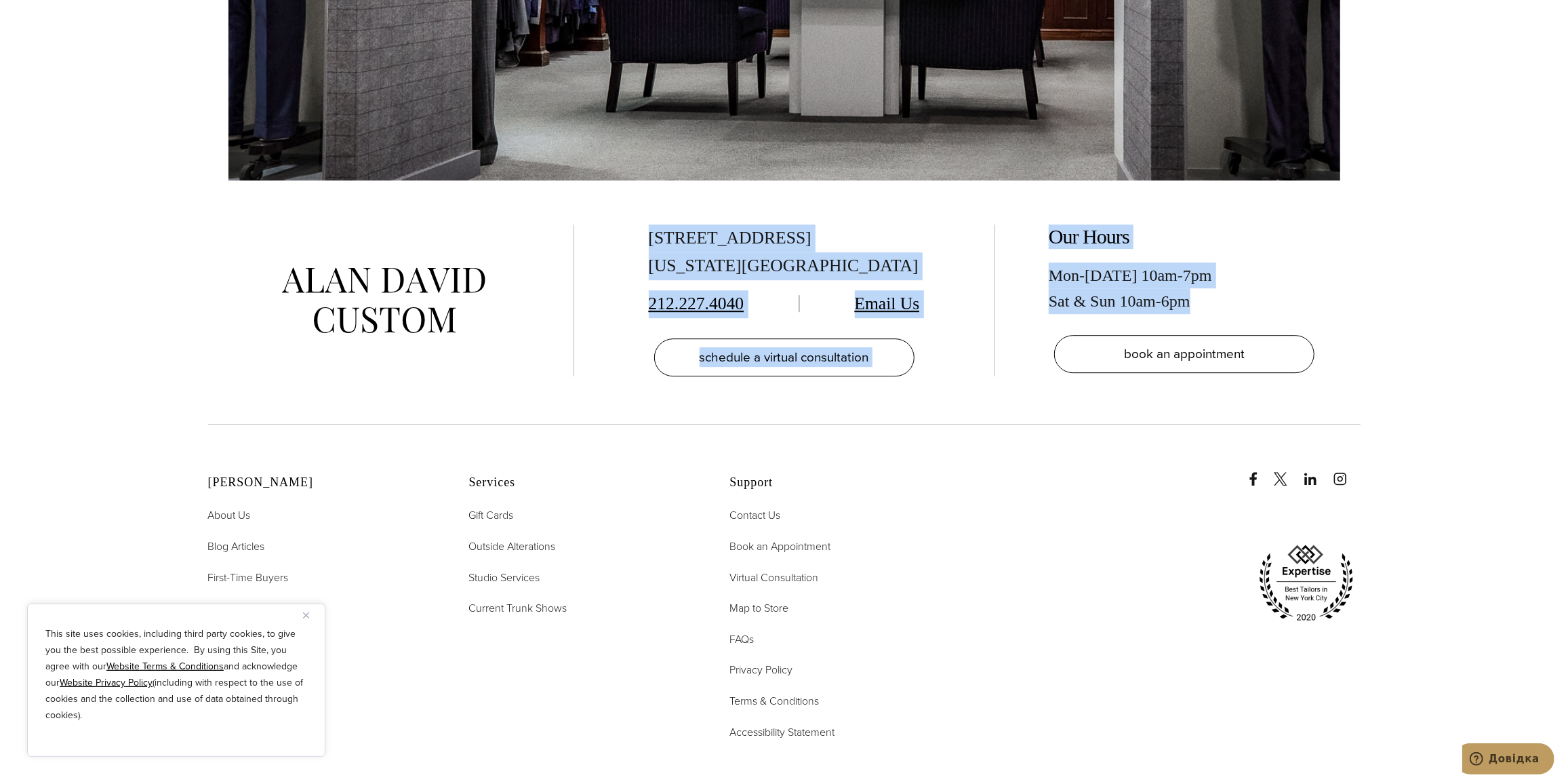
drag, startPoint x: 606, startPoint y: 193, endPoint x: 1022, endPoint y: 367, distance: 450.9
click at [1022, 367] on div "515 Madison Ave, Suite 301 New York, NY 10022 212.227.4040 Email Us schedule a …" at bounding box center [784, 302] width 1152 height 243
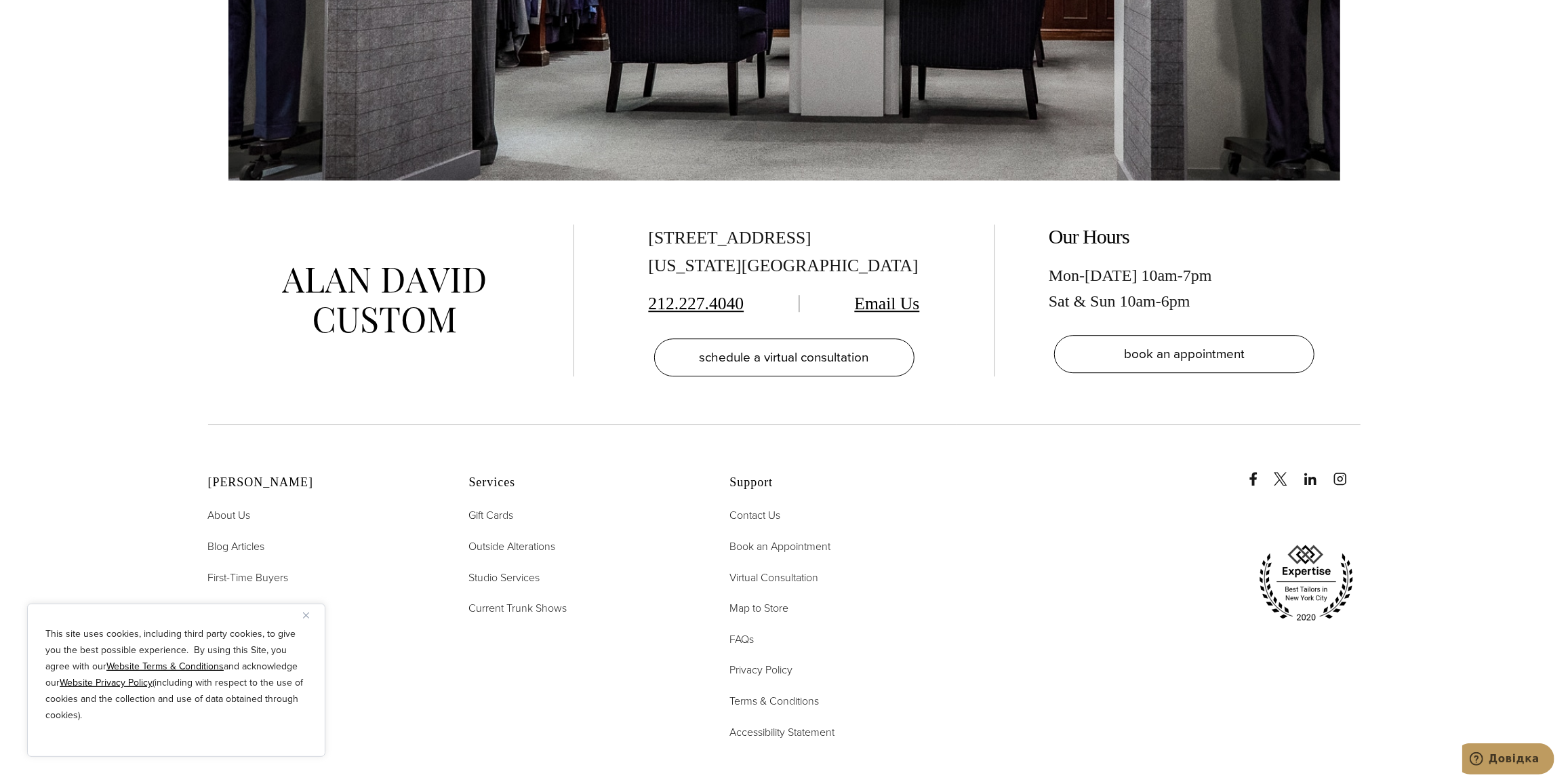
drag, startPoint x: 306, startPoint y: 384, endPoint x: 341, endPoint y: 374, distance: 36.4
click at [306, 384] on div "515 Madison Ave, Suite 301 New York, NY 10022 212.227.4040 Email Us schedule a …" at bounding box center [784, 302] width 1152 height 243
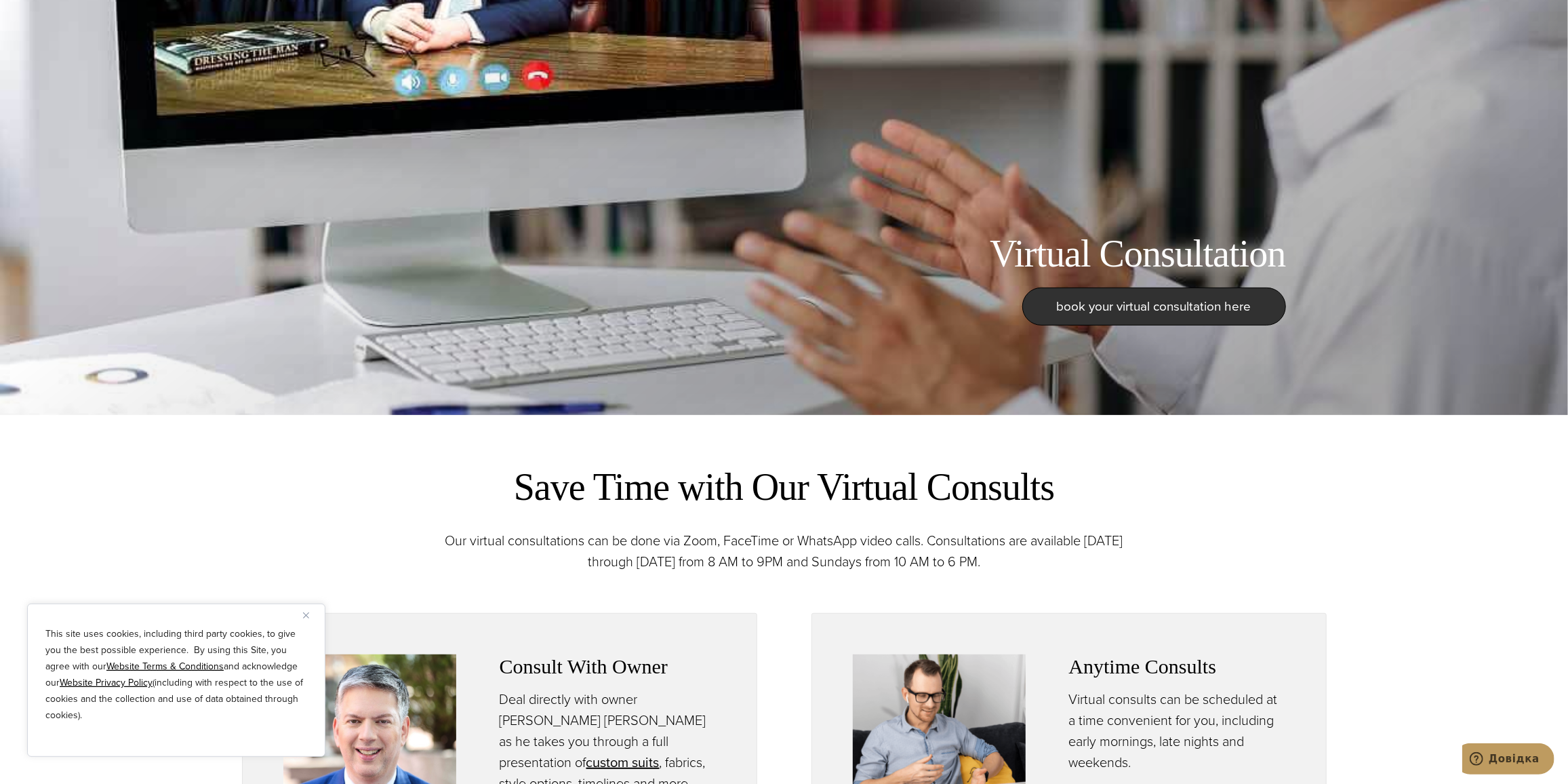
scroll to position [370, 0]
click at [1160, 310] on span "book your virtual consultation here" at bounding box center [1154, 305] width 195 height 20
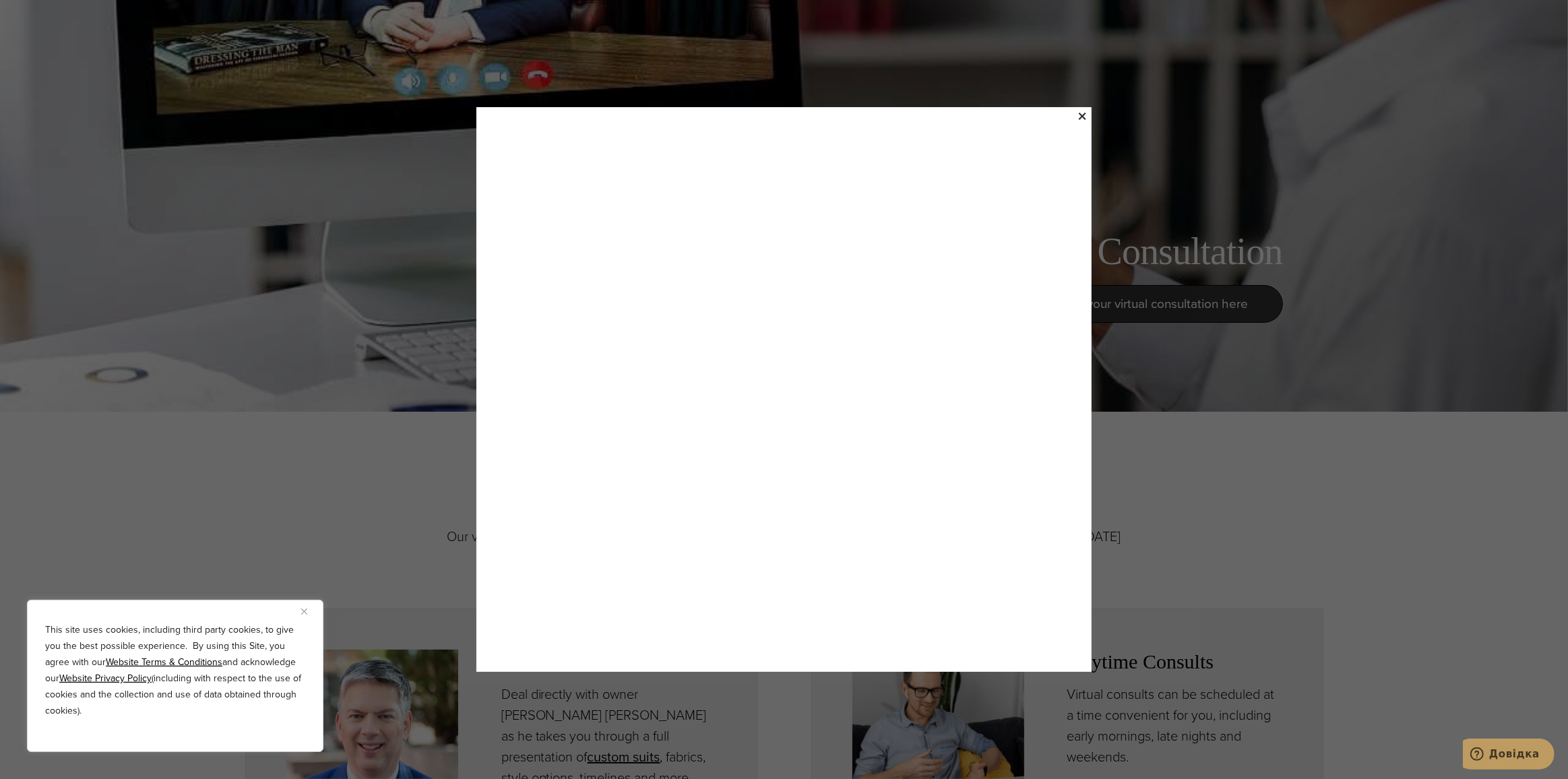
click at [1219, 414] on div "×" at bounding box center [784, 390] width 1568 height 779
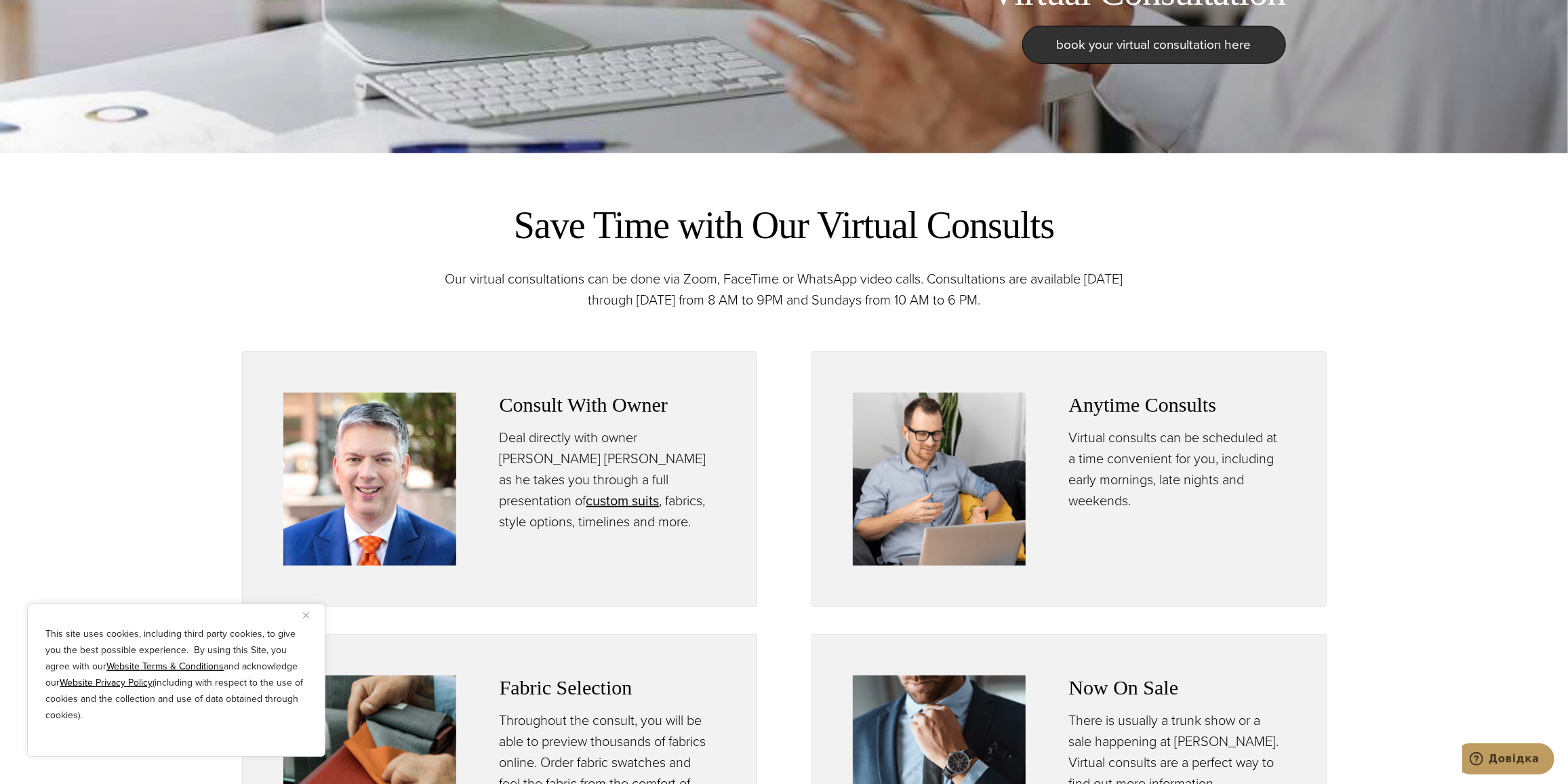
scroll to position [432, 0]
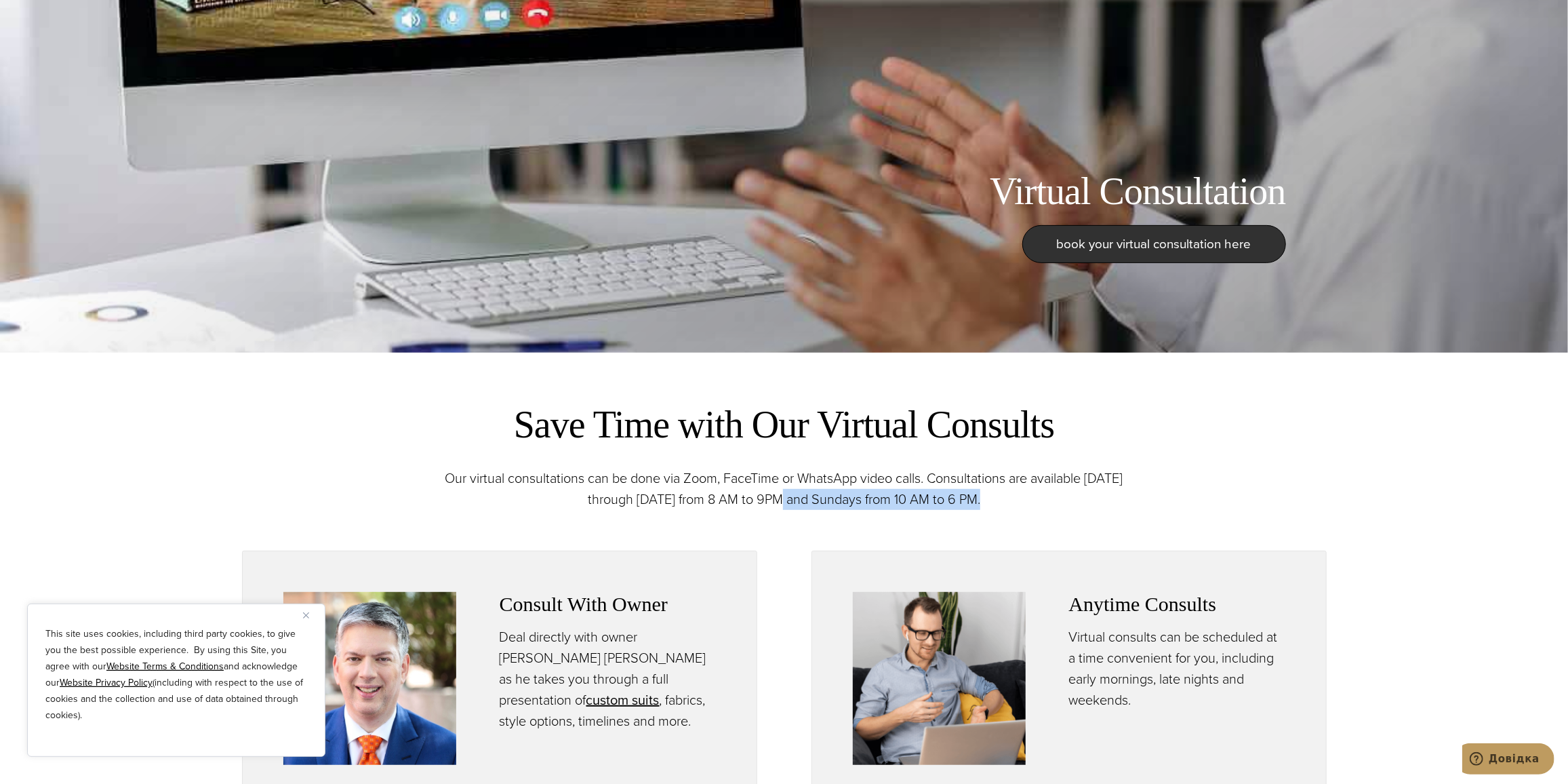
drag, startPoint x: 783, startPoint y: 503, endPoint x: 1076, endPoint y: 506, distance: 293.0
click at [1065, 505] on p "Our virtual consultations can be done via Zoom, FaceTime or WhatsApp video call…" at bounding box center [784, 489] width 719 height 42
click at [1076, 506] on p "Our virtual consultations can be done via Zoom, FaceTime or WhatsApp video call…" at bounding box center [784, 489] width 719 height 42
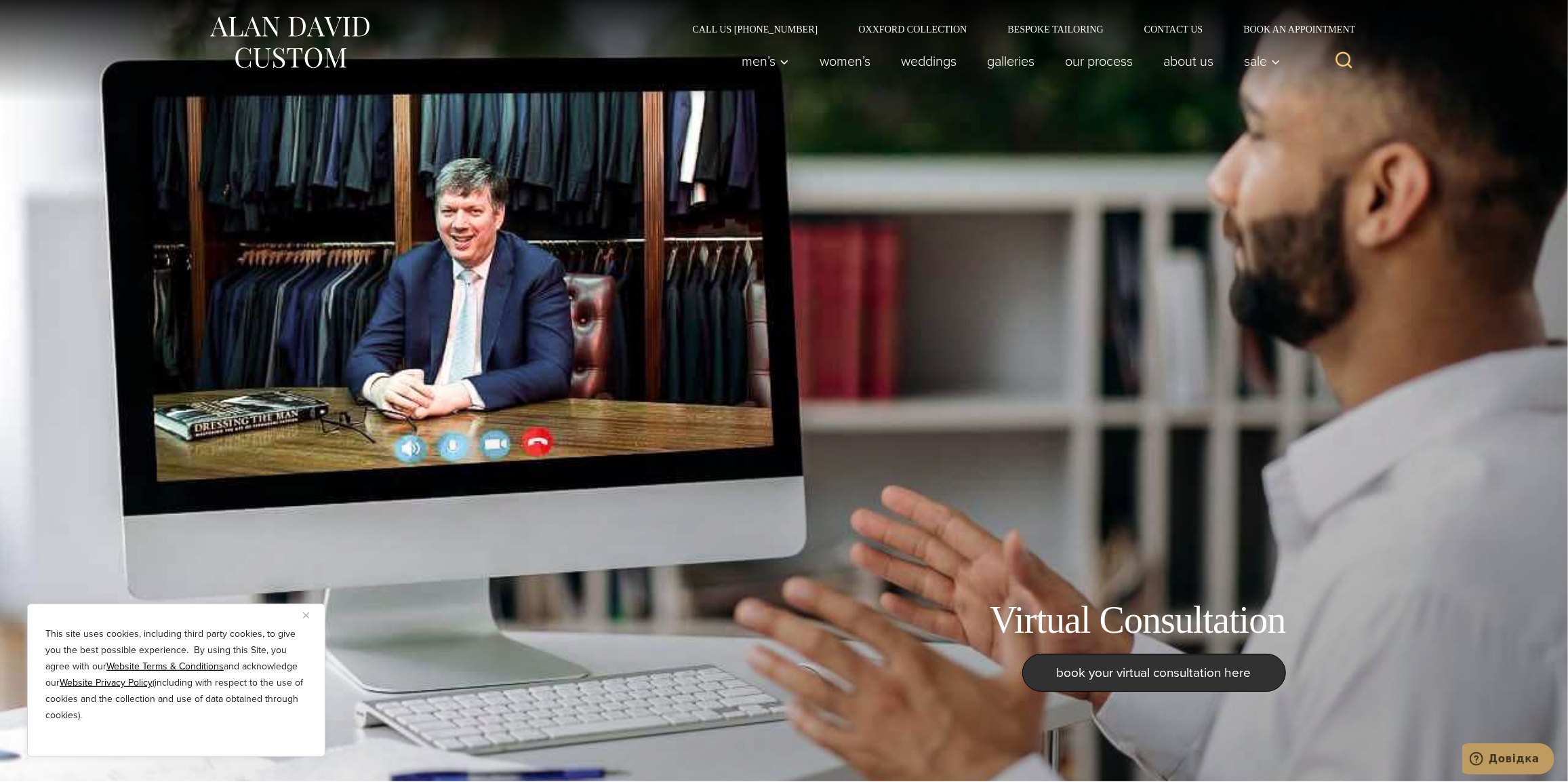
scroll to position [0, 0]
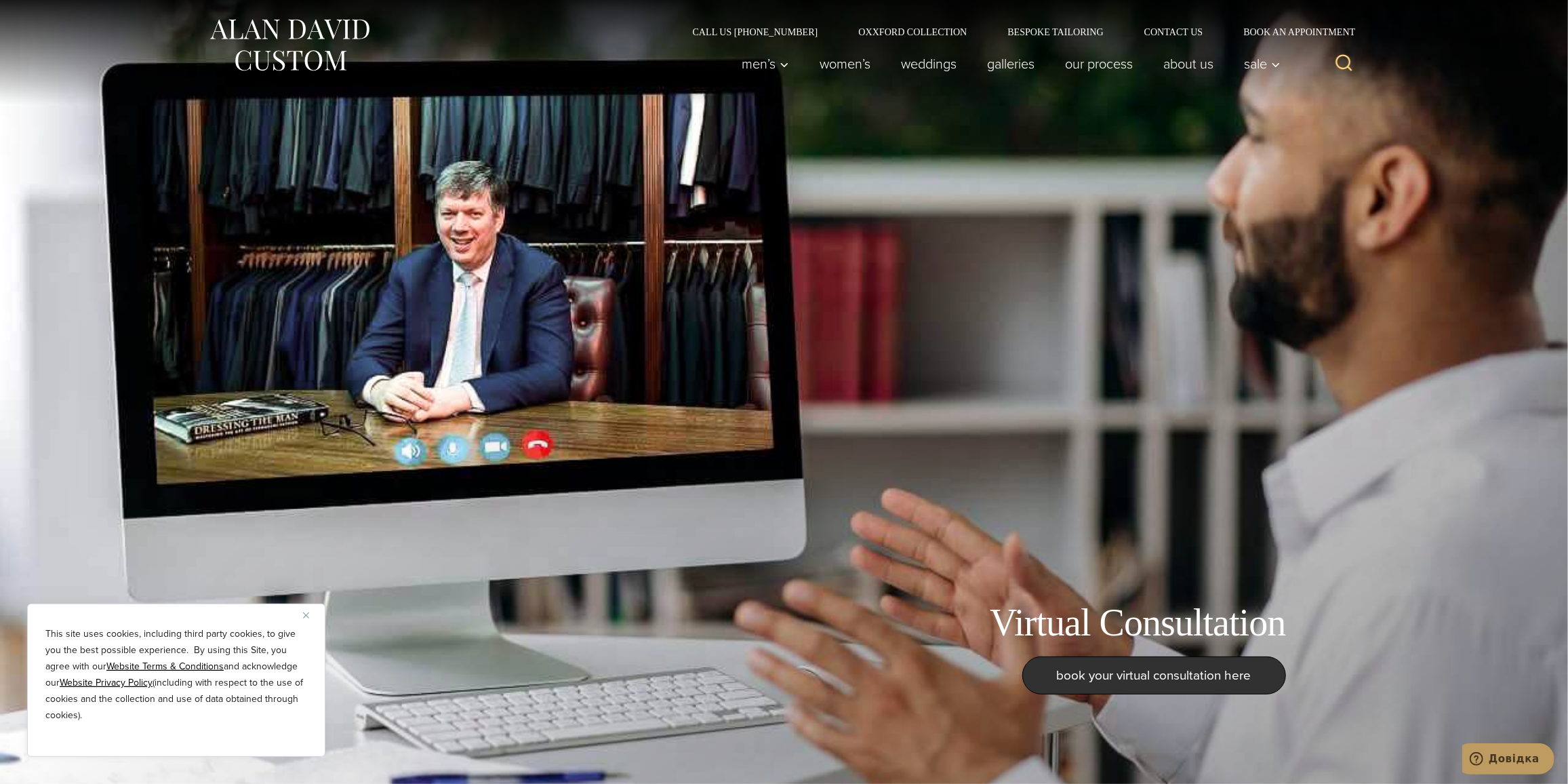
click at [287, 38] on img at bounding box center [290, 45] width 163 height 60
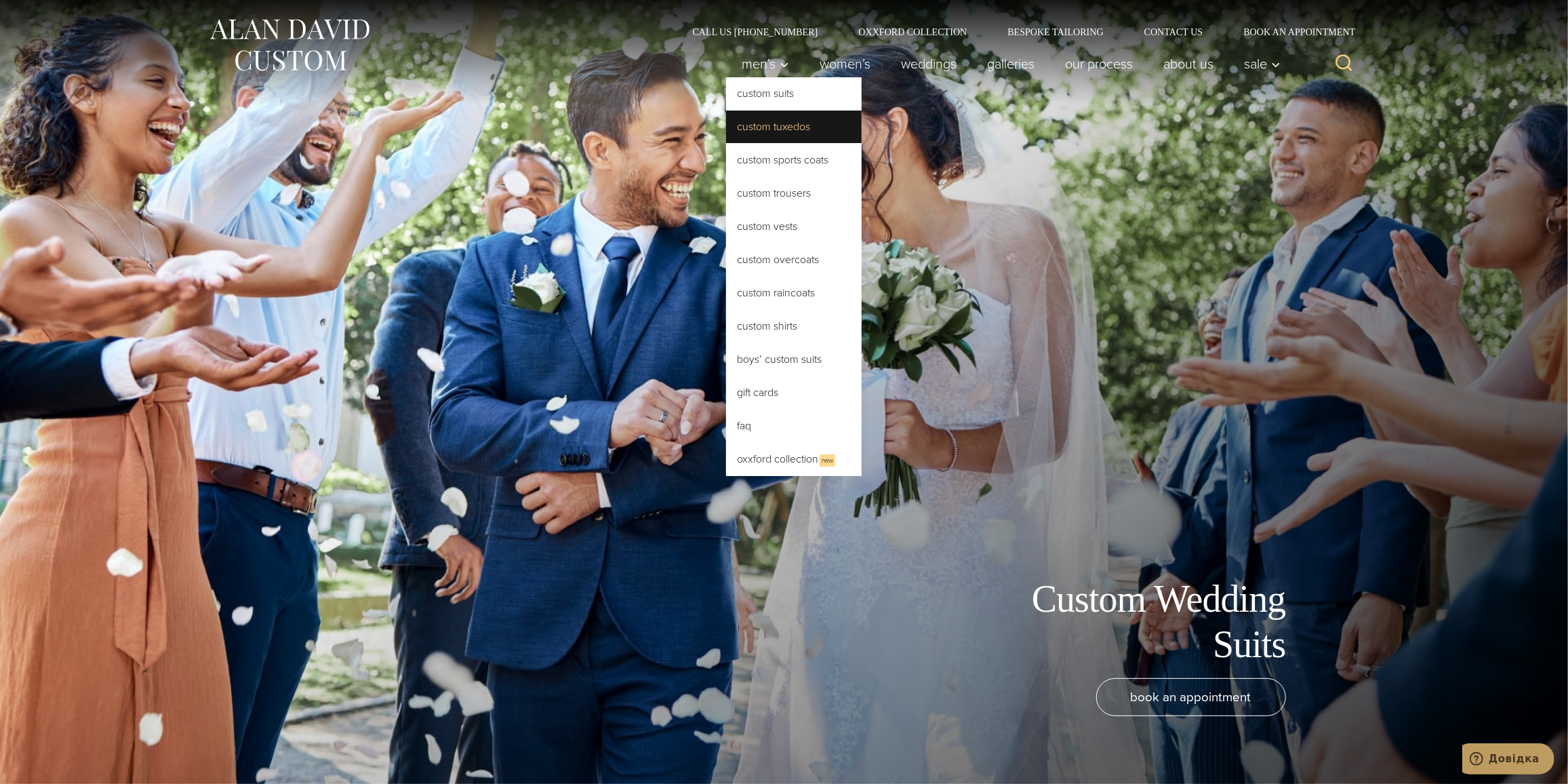
click at [787, 131] on link "Custom Tuxedos" at bounding box center [793, 127] width 135 height 32
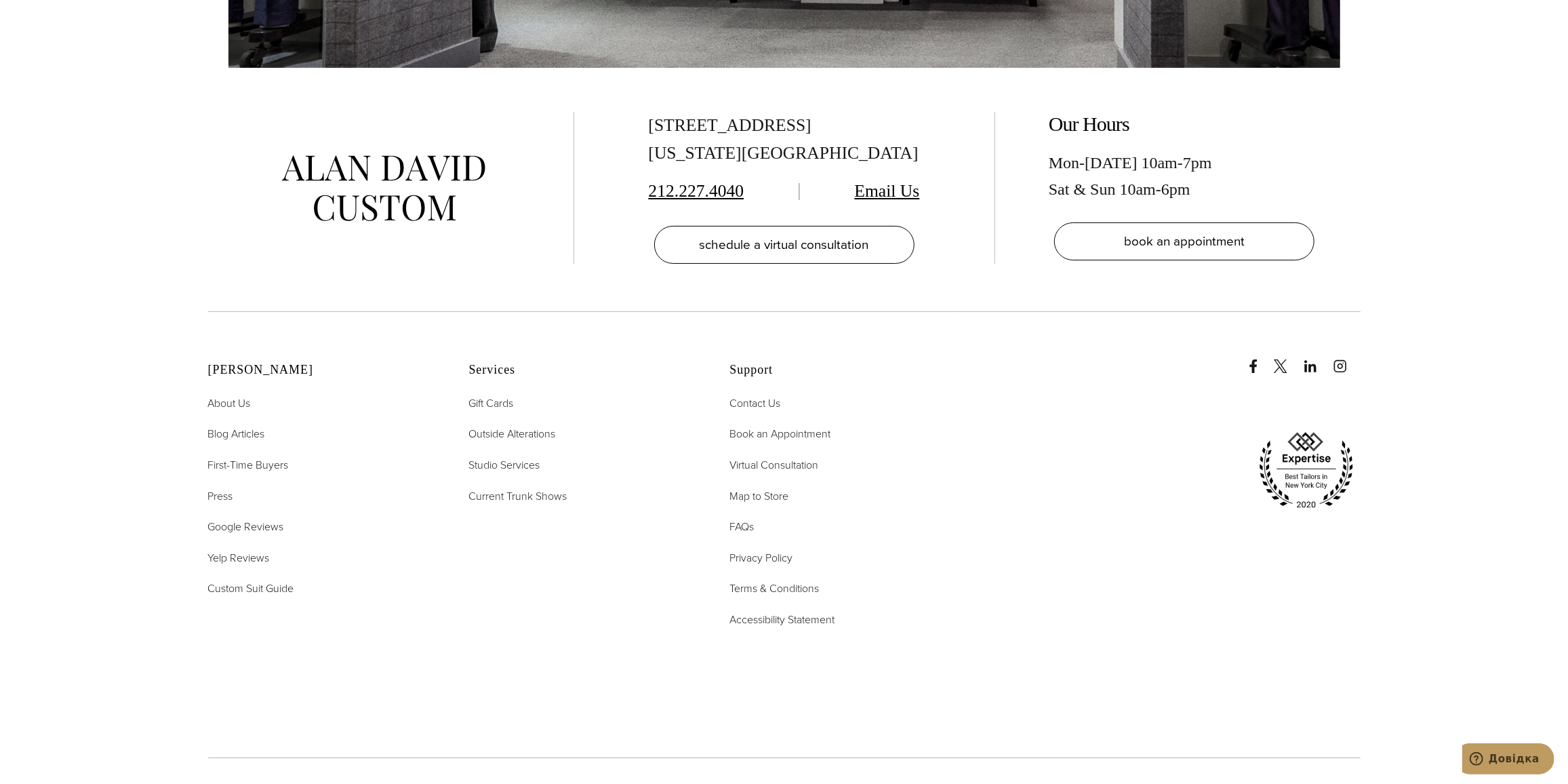
scroll to position [9557, 0]
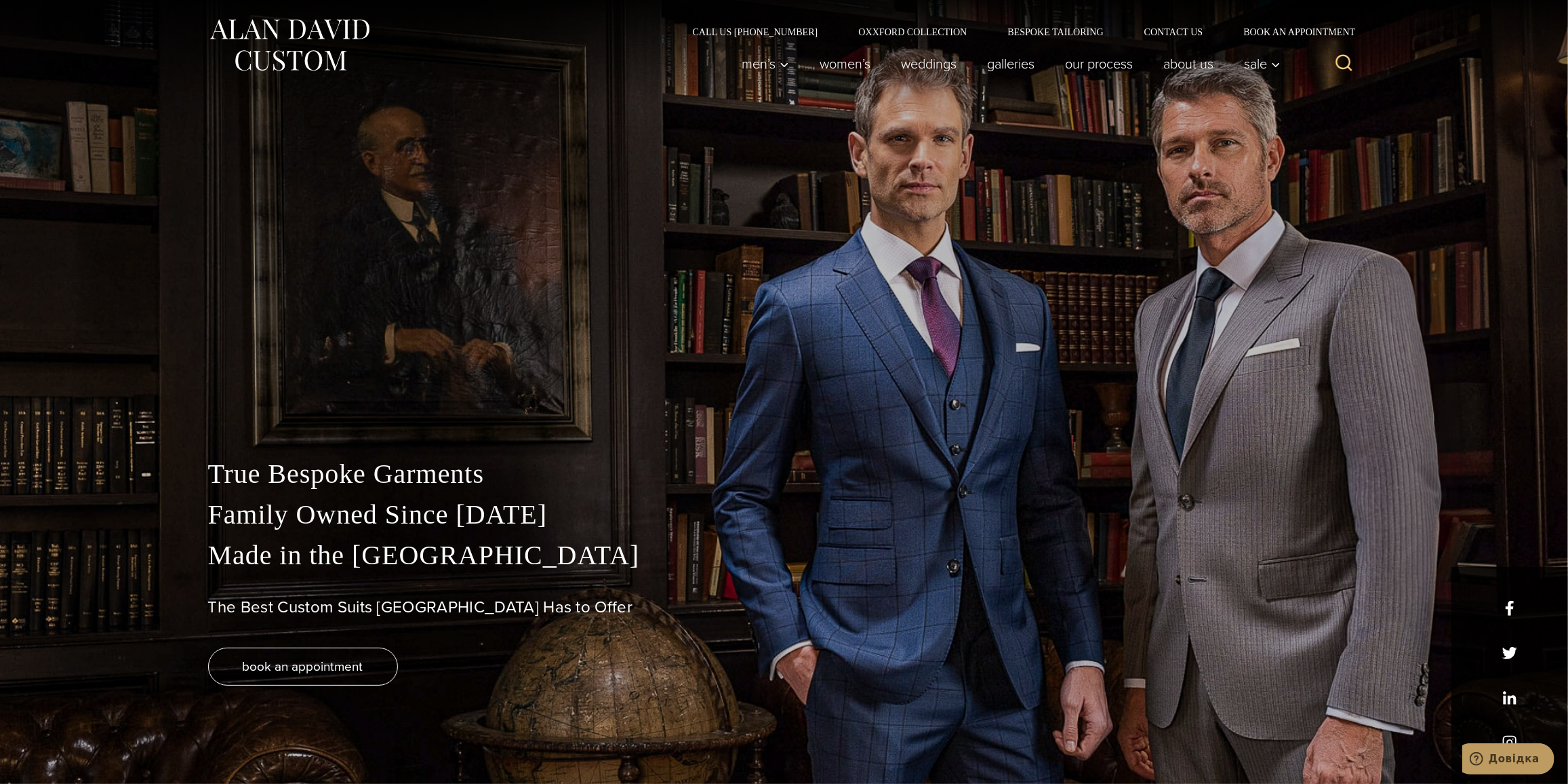
click at [264, 325] on div "True Bespoke Garments Family Owned Since 1913 Made in the United States The Bes…" at bounding box center [784, 392] width 1568 height 784
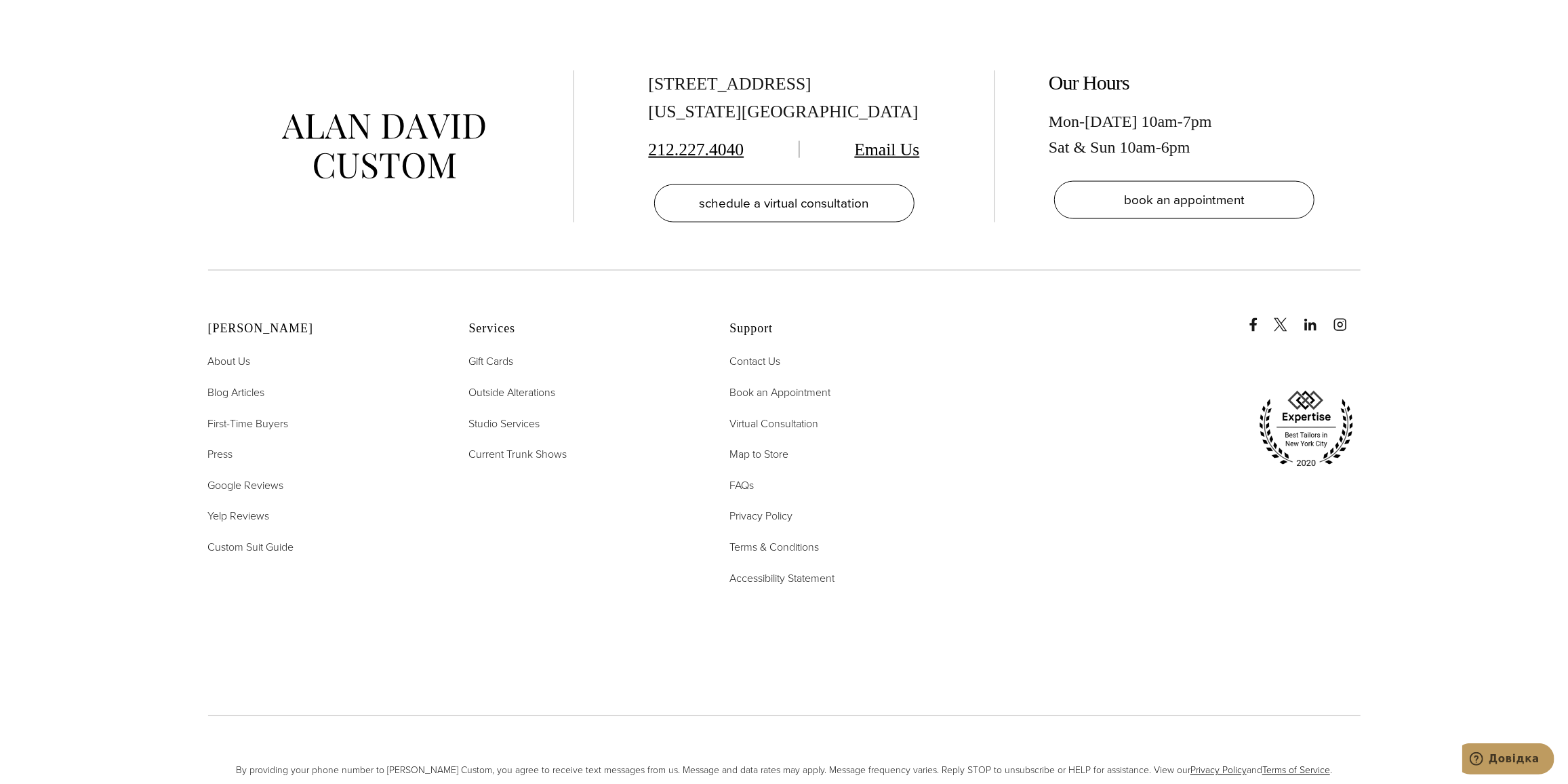
scroll to position [6137, 0]
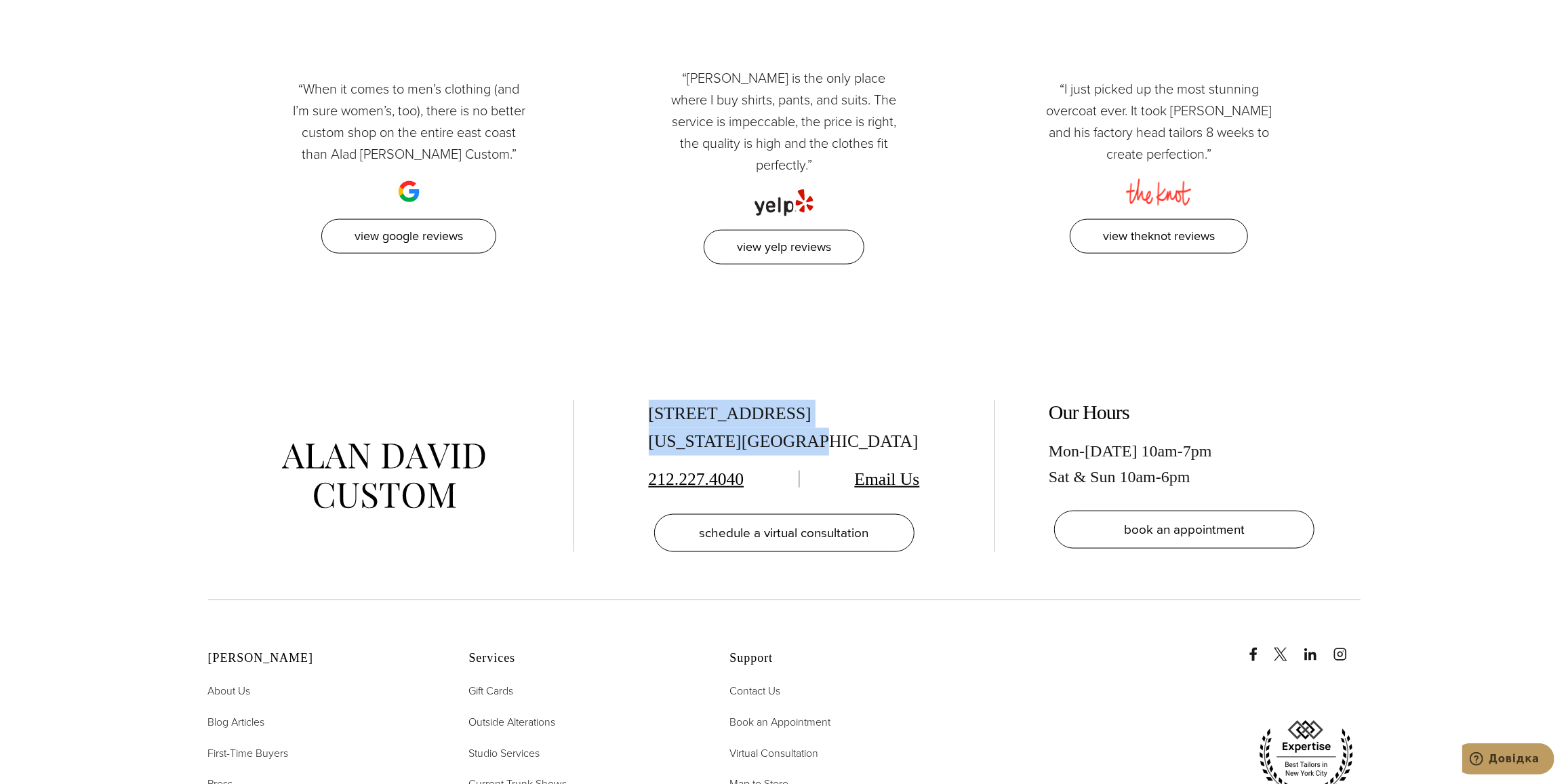
drag, startPoint x: 650, startPoint y: 348, endPoint x: 811, endPoint y: 383, distance: 164.8
click at [811, 400] on div "515 Madison Ave, Suite 301 New York, NY 10022 212.227.4040 Email Us schedule a …" at bounding box center [784, 476] width 366 height 152
click at [934, 201] on div "“When it comes to men’s clothing (and I’m sure women’s, too), there is no bette…" at bounding box center [784, 167] width 1152 height 289
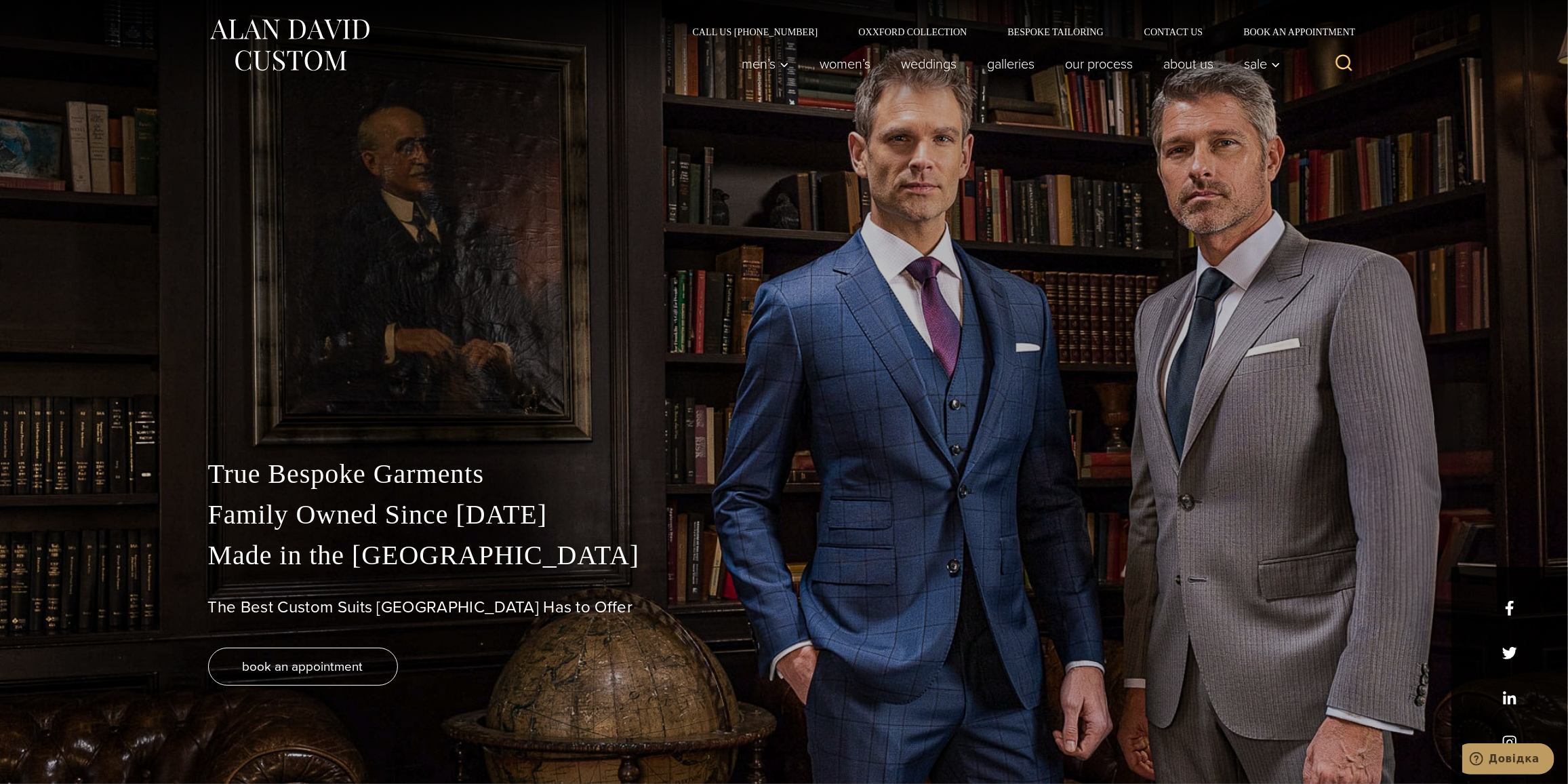
scroll to position [0, 0]
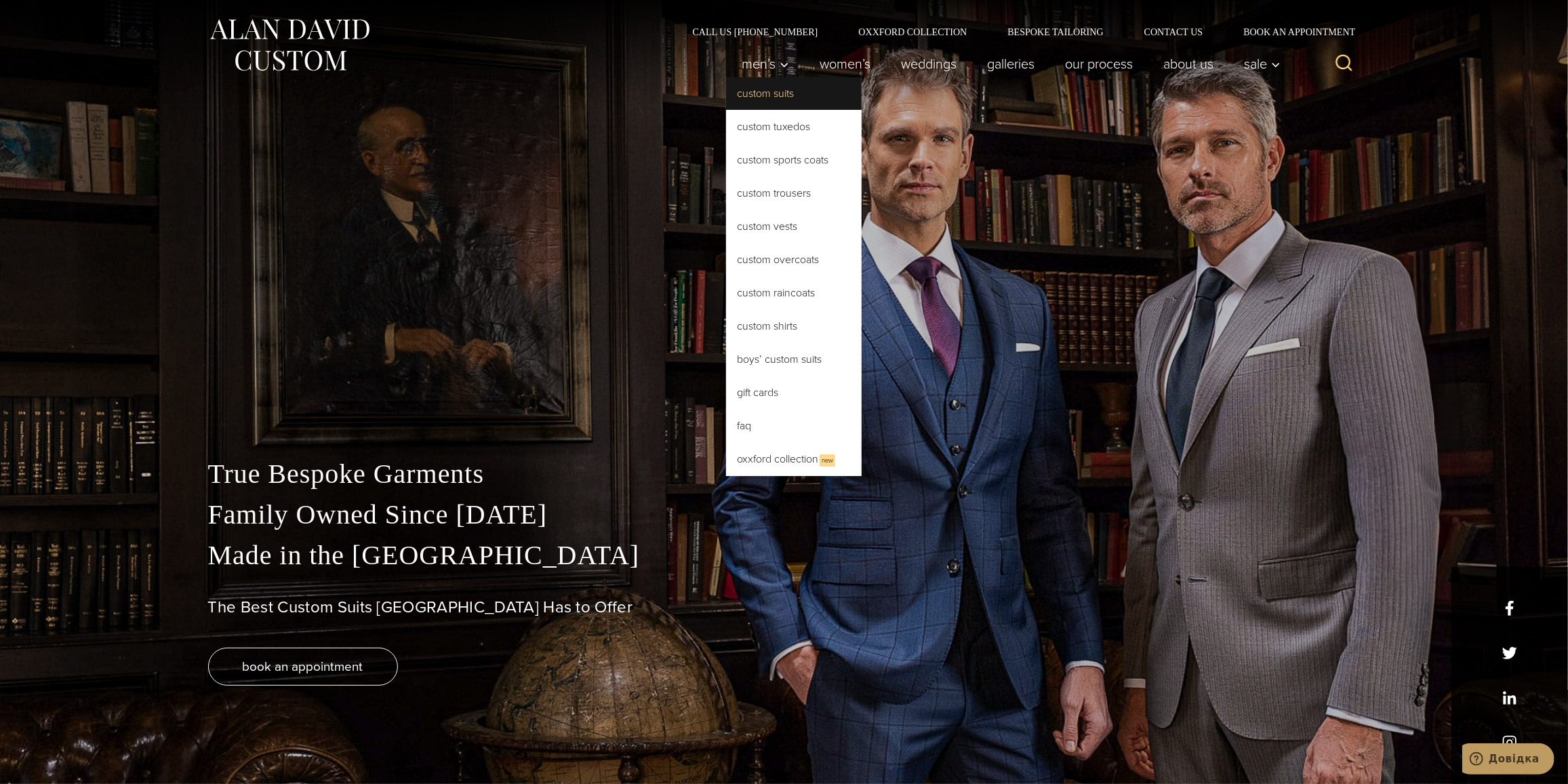
drag, startPoint x: 768, startPoint y: 101, endPoint x: 780, endPoint y: 97, distance: 12.6
click at [768, 101] on link "Custom Suits" at bounding box center [793, 93] width 135 height 32
